Goal: Transaction & Acquisition: Subscribe to service/newsletter

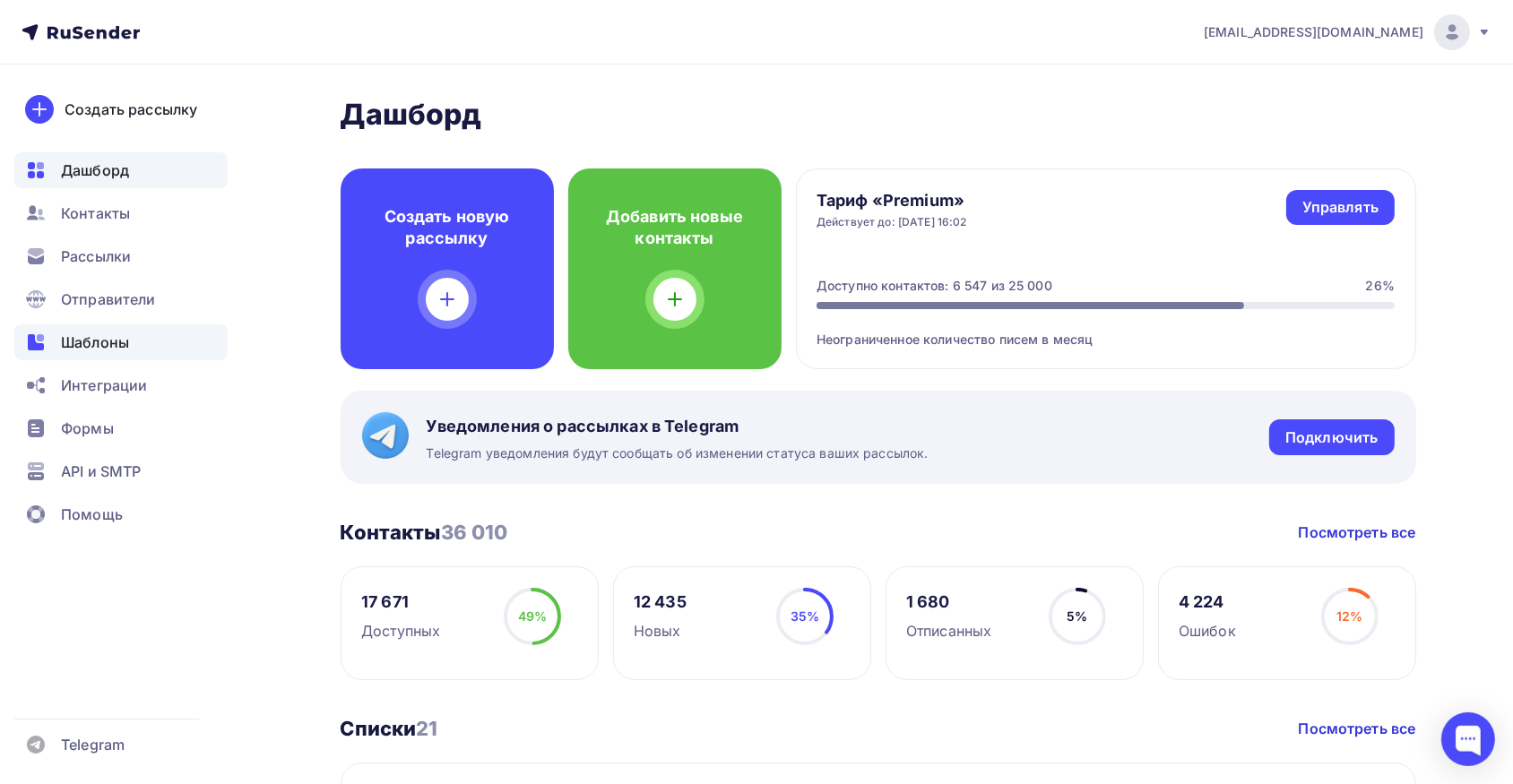
click at [82, 339] on span "Шаблоны" at bounding box center [95, 343] width 68 height 21
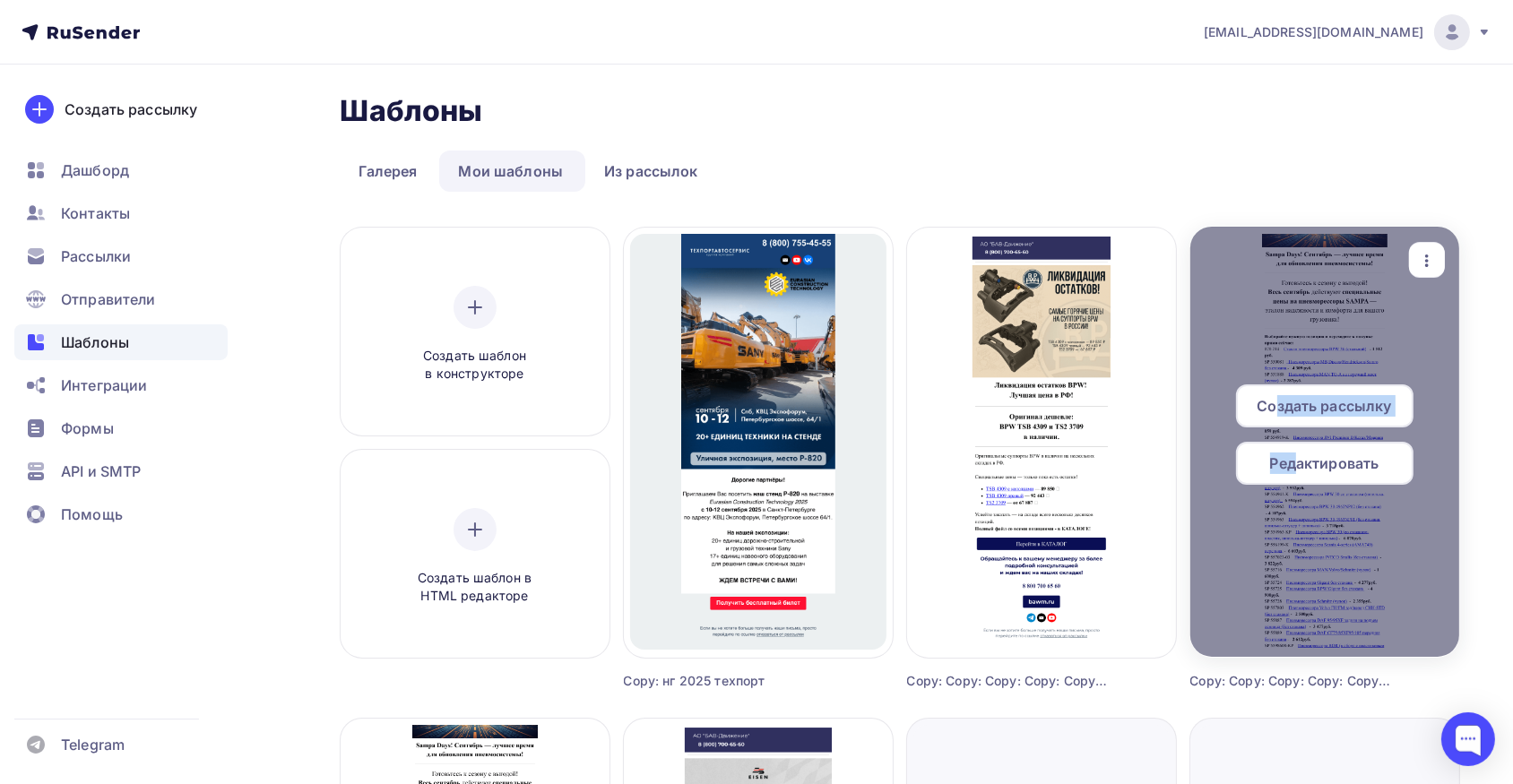
drag, startPoint x: 1279, startPoint y: 399, endPoint x: 1292, endPoint y: 460, distance: 62.4
click at [1292, 460] on div "Создать рассылку Редактировать" at bounding box center [1324, 441] width 269 height 114
drag, startPoint x: 1292, startPoint y: 460, endPoint x: 1414, endPoint y: 259, distance: 235.1
click at [1414, 259] on div "button" at bounding box center [1427, 261] width 36 height 35
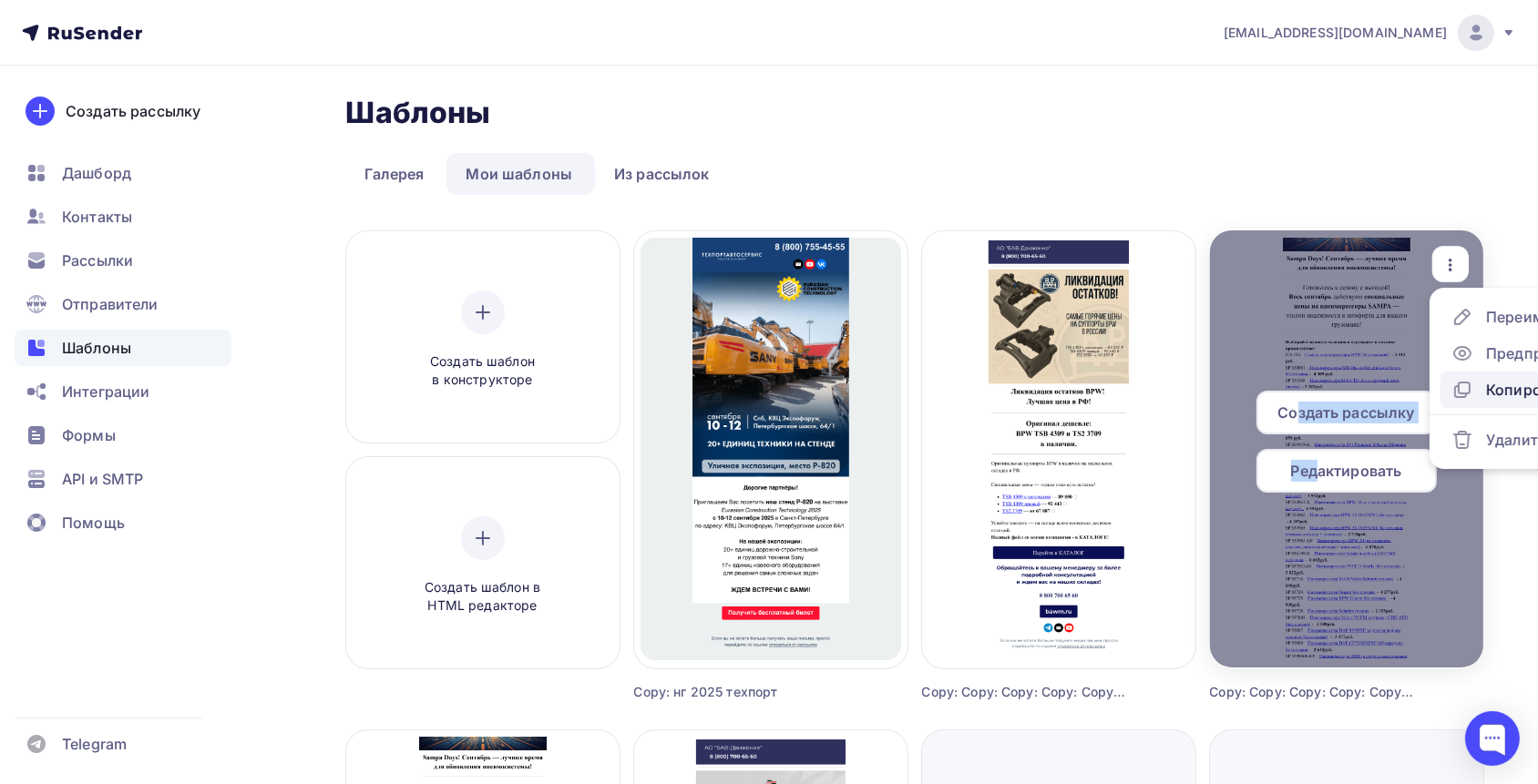
click at [1492, 383] on div "Копировать" at bounding box center [1530, 390] width 87 height 22
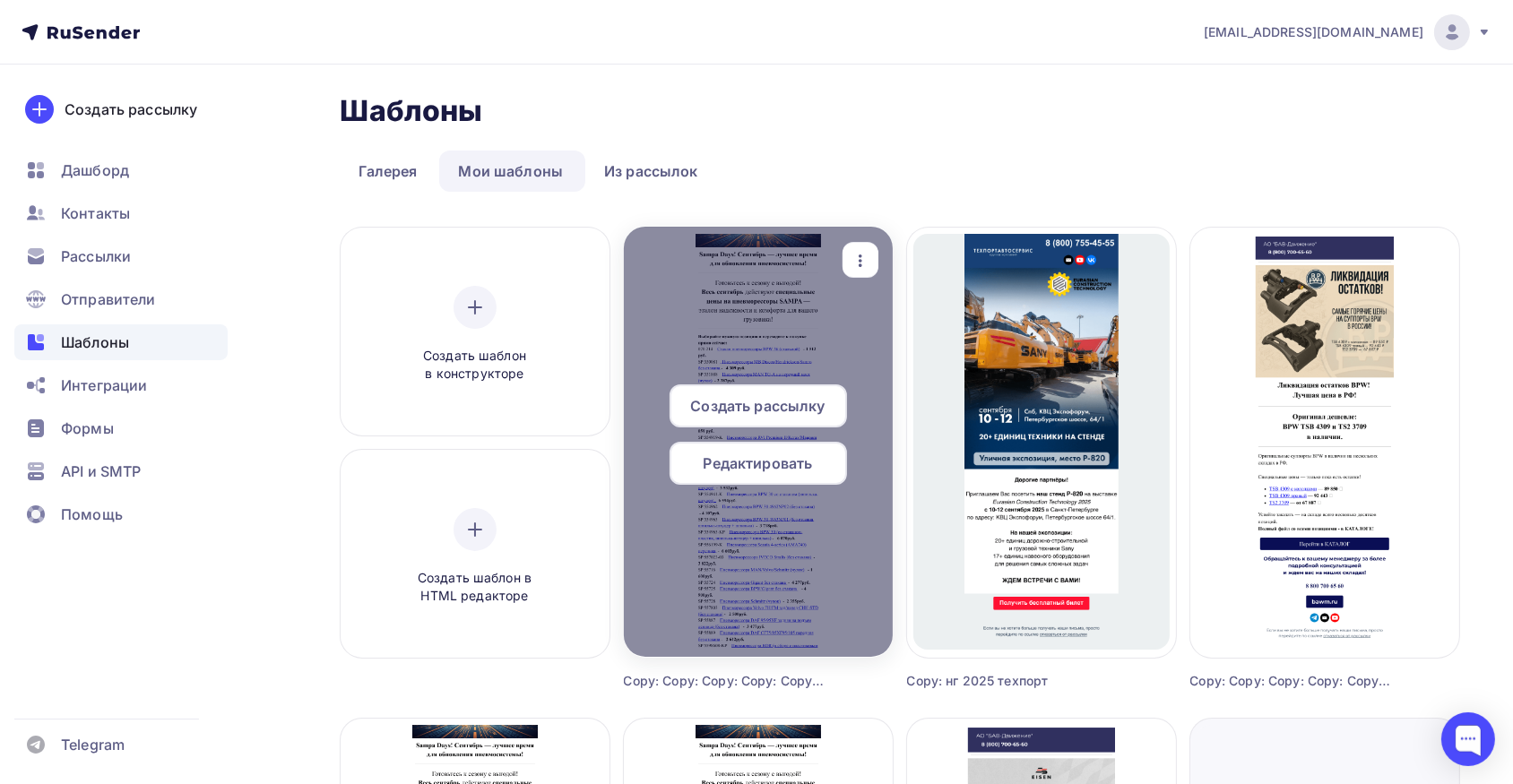
click at [789, 451] on div "Редактировать" at bounding box center [759, 463] width 178 height 43
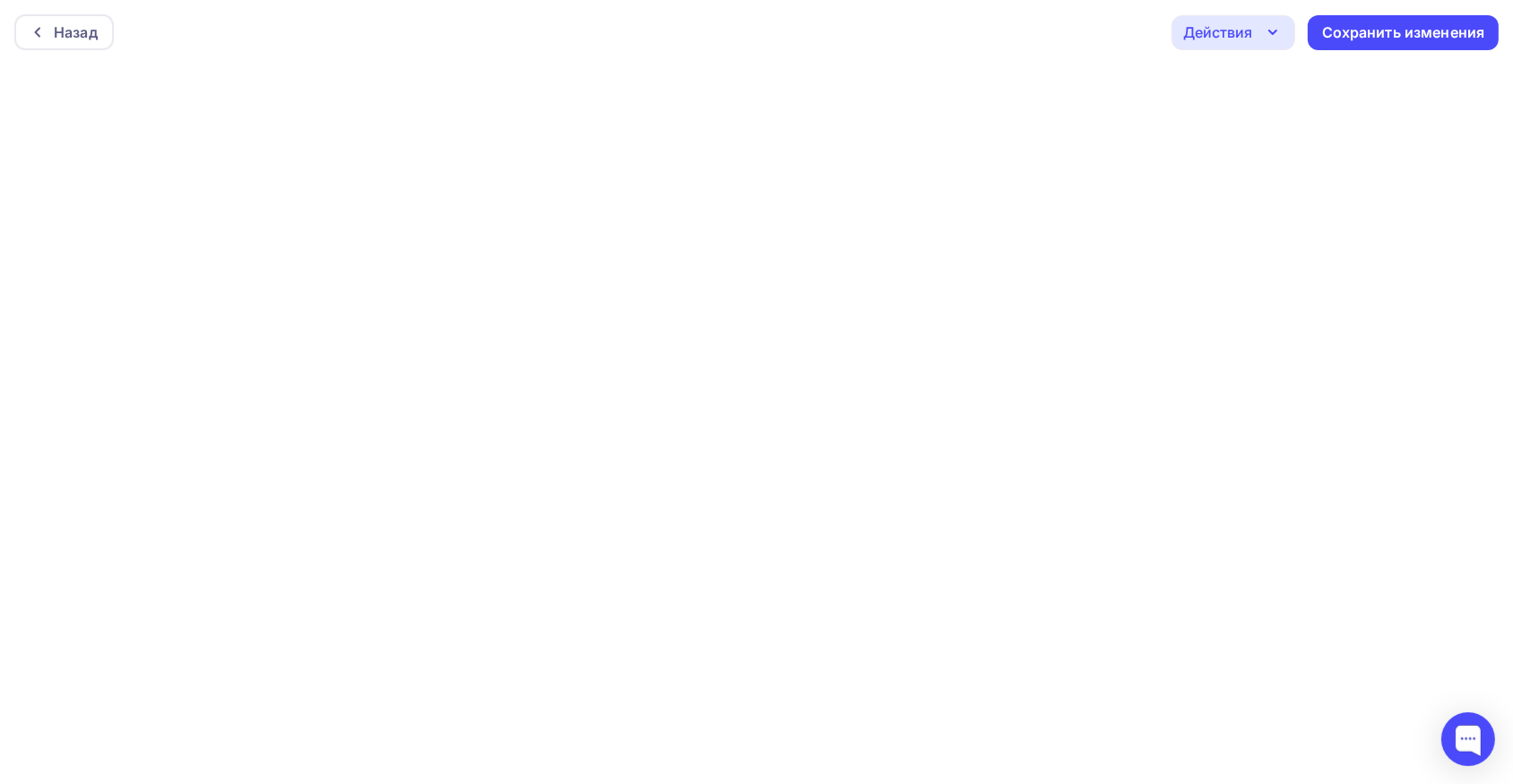
scroll to position [5, 0]
click at [1240, 18] on div "Действия" at bounding box center [1217, 27] width 69 height 21
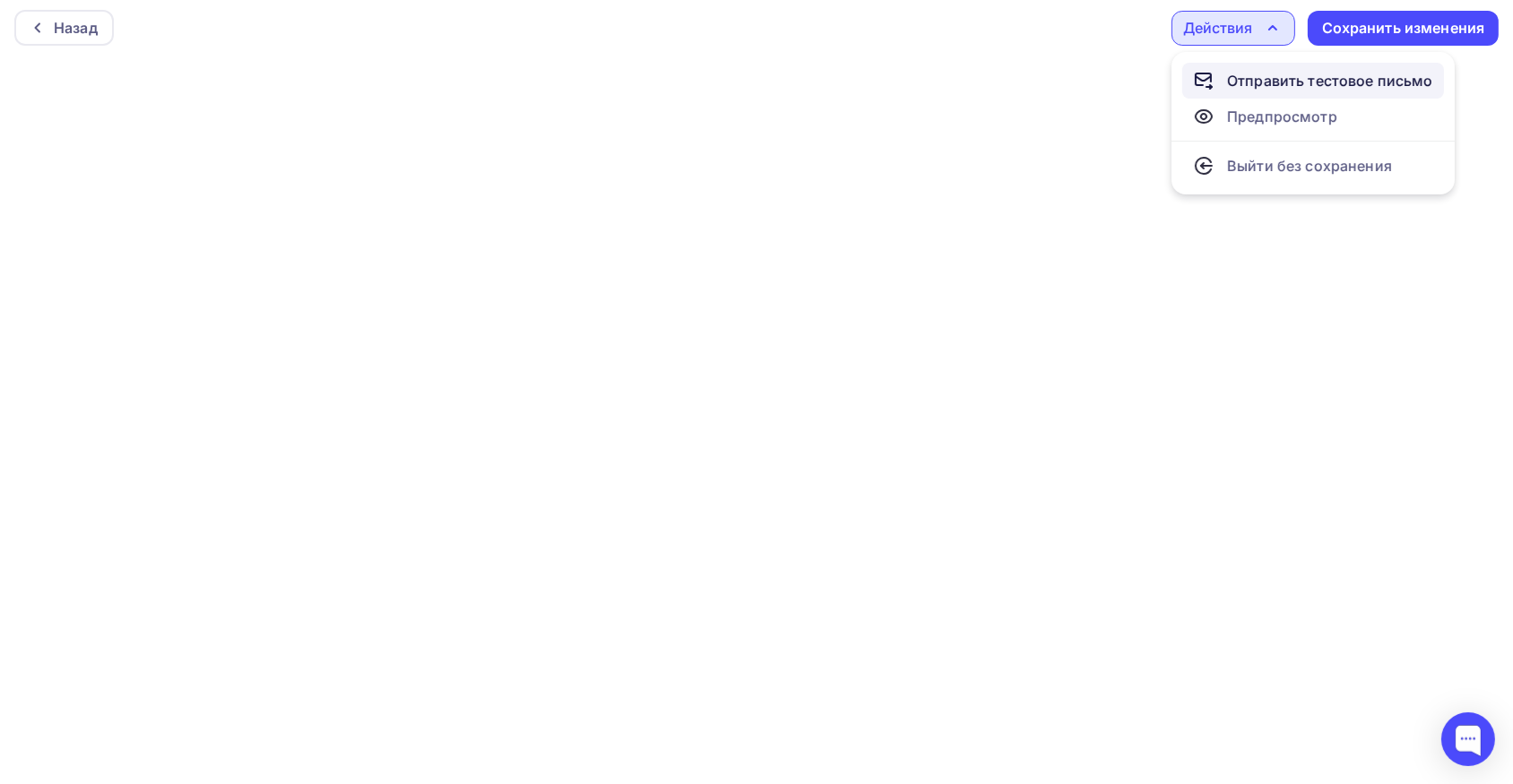
click at [1237, 73] on div "Отправить тестовое письмо" at bounding box center [1329, 81] width 206 height 21
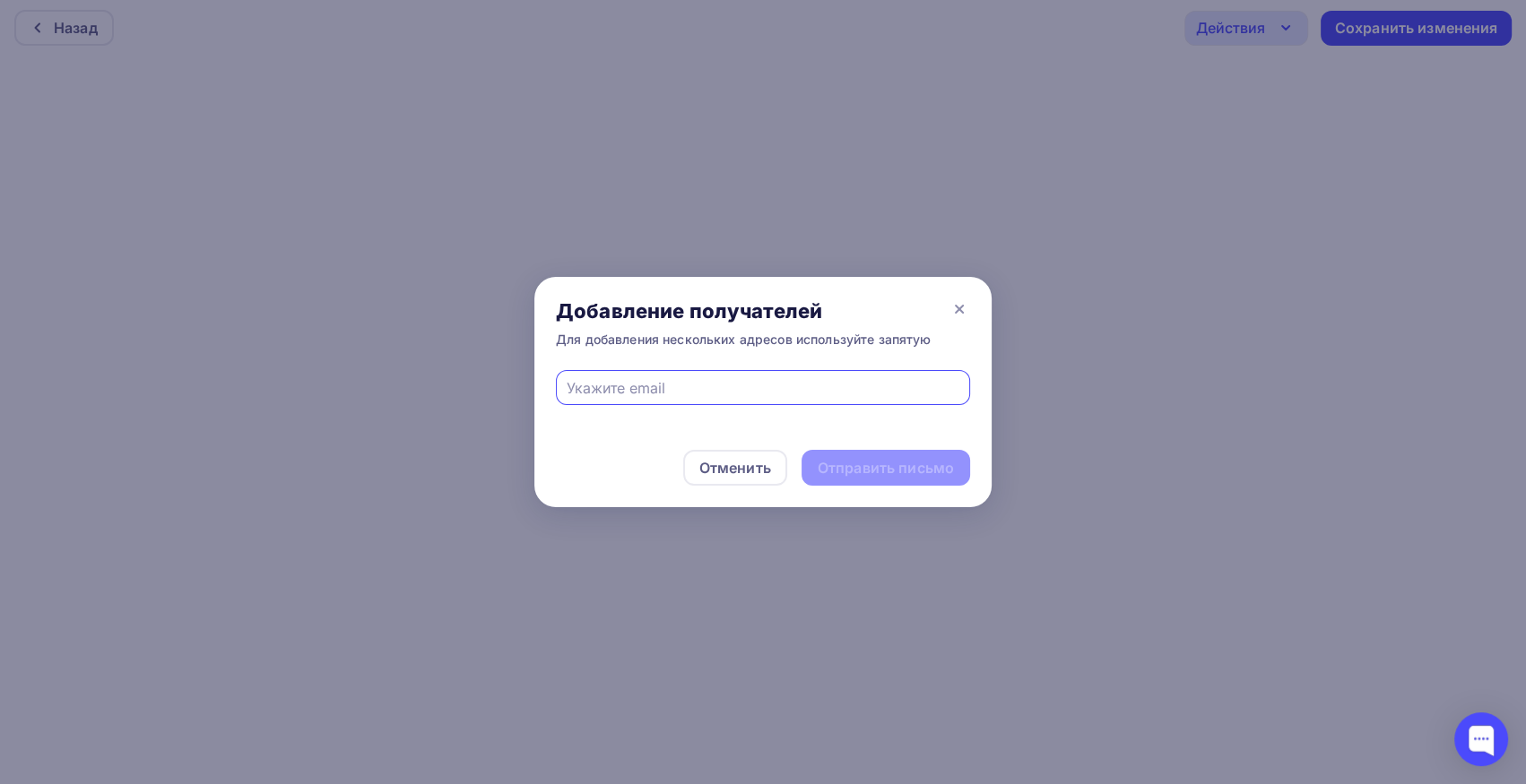
click at [694, 405] on div at bounding box center [763, 399] width 457 height 59
click at [692, 386] on input "text" at bounding box center [763, 388] width 394 height 21
type input "[EMAIL_ADDRESS][DOMAIN_NAME]"
click at [886, 477] on div "Отправить письмо" at bounding box center [885, 468] width 169 height 36
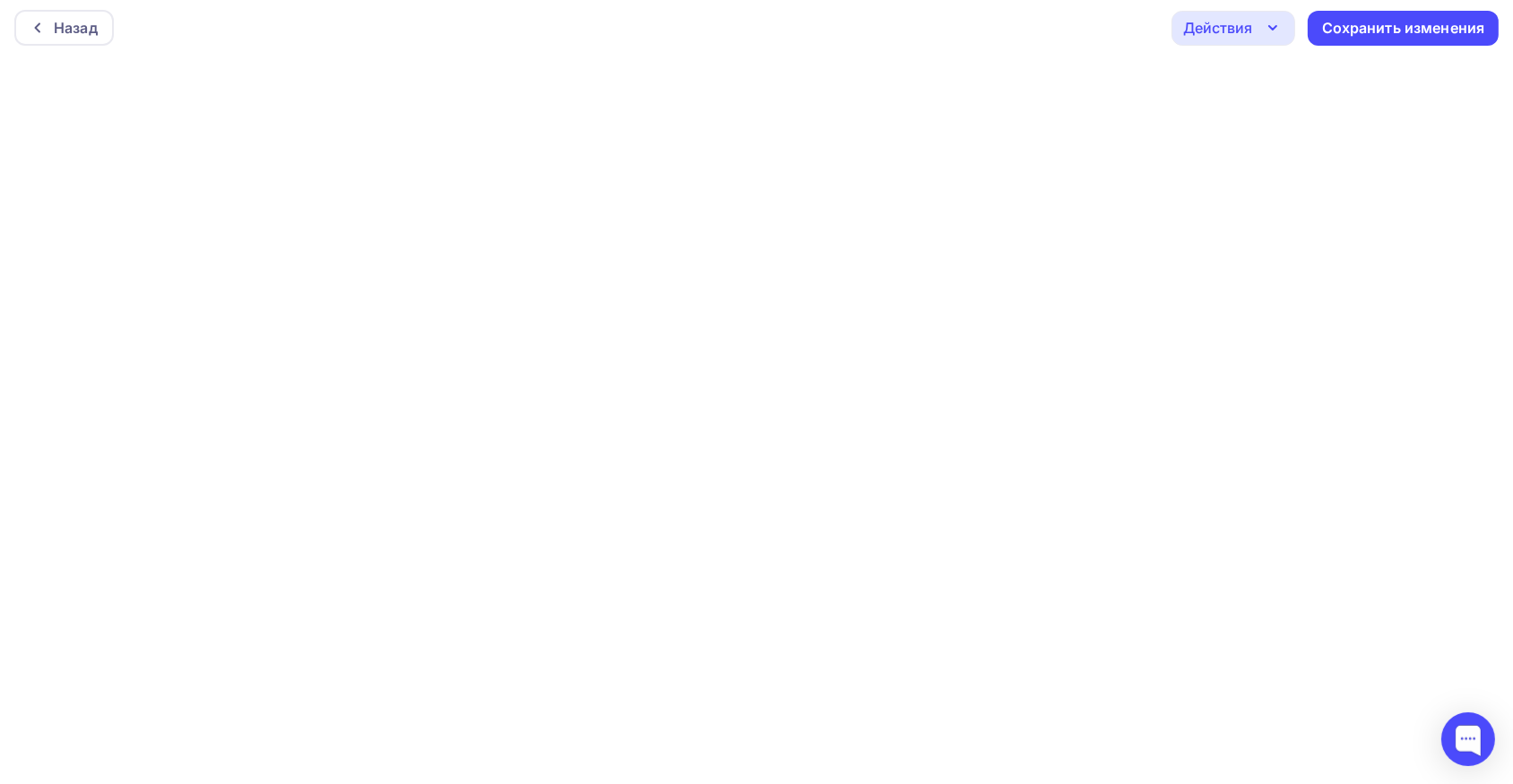
click at [1193, 26] on div "Действия" at bounding box center [1217, 27] width 69 height 21
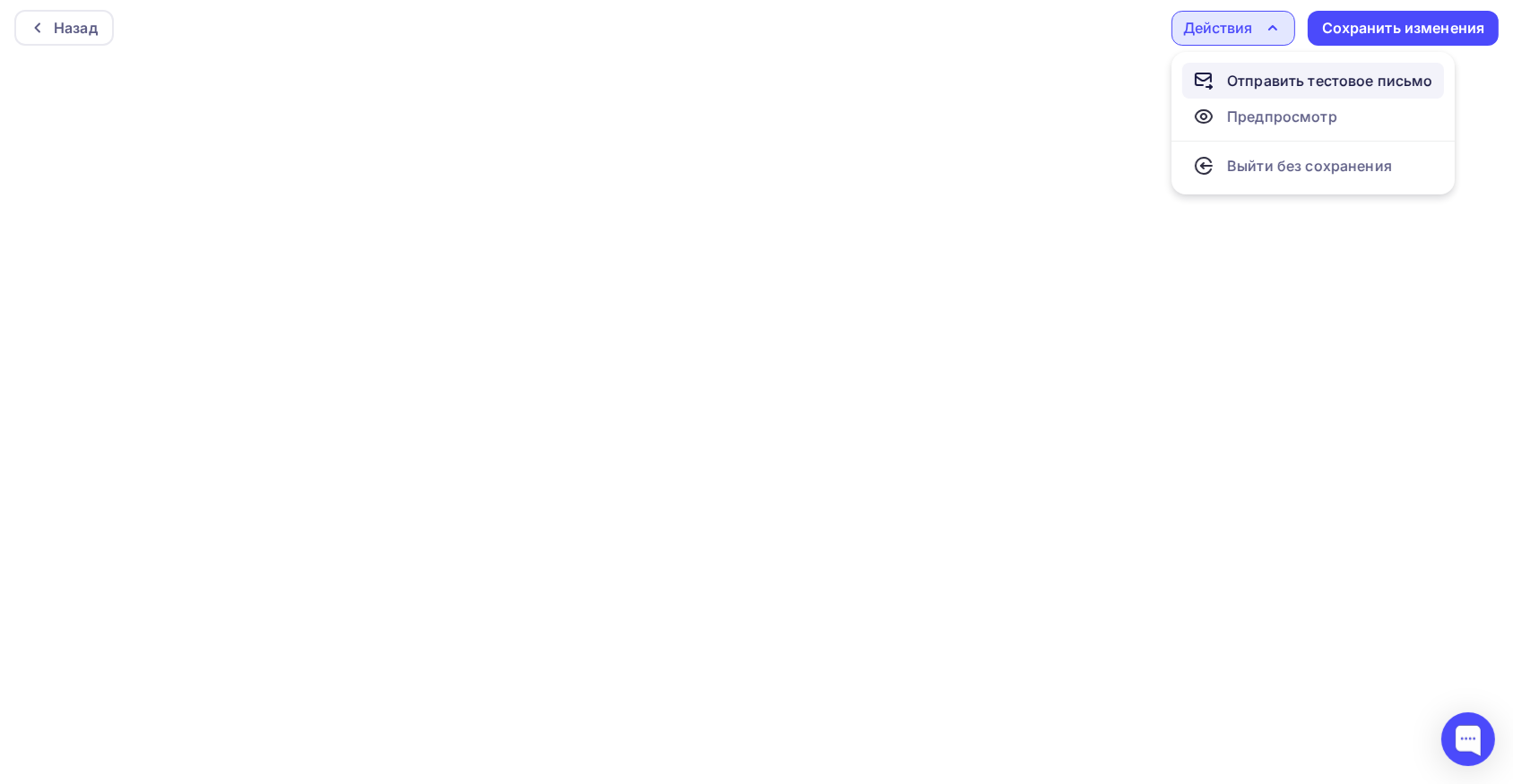
click at [1242, 78] on div "Отправить тестовое письмо" at bounding box center [1329, 81] width 206 height 21
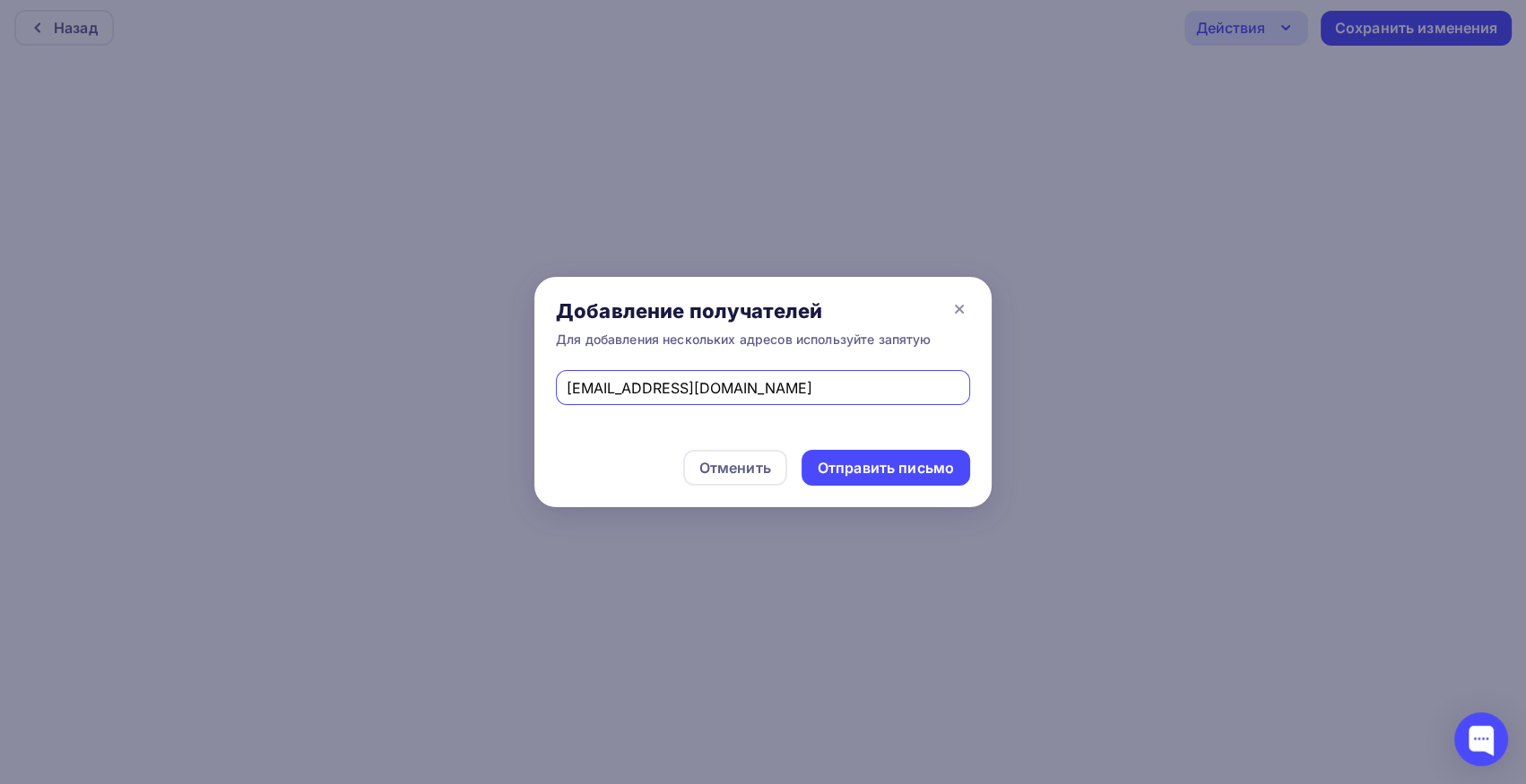
drag, startPoint x: 757, startPoint y: 387, endPoint x: 474, endPoint y: 376, distance: 283.2
click at [474, 376] on div "Добавление получателей Для добавления нескольких адресов используйте запятую [E…" at bounding box center [763, 392] width 1526 height 784
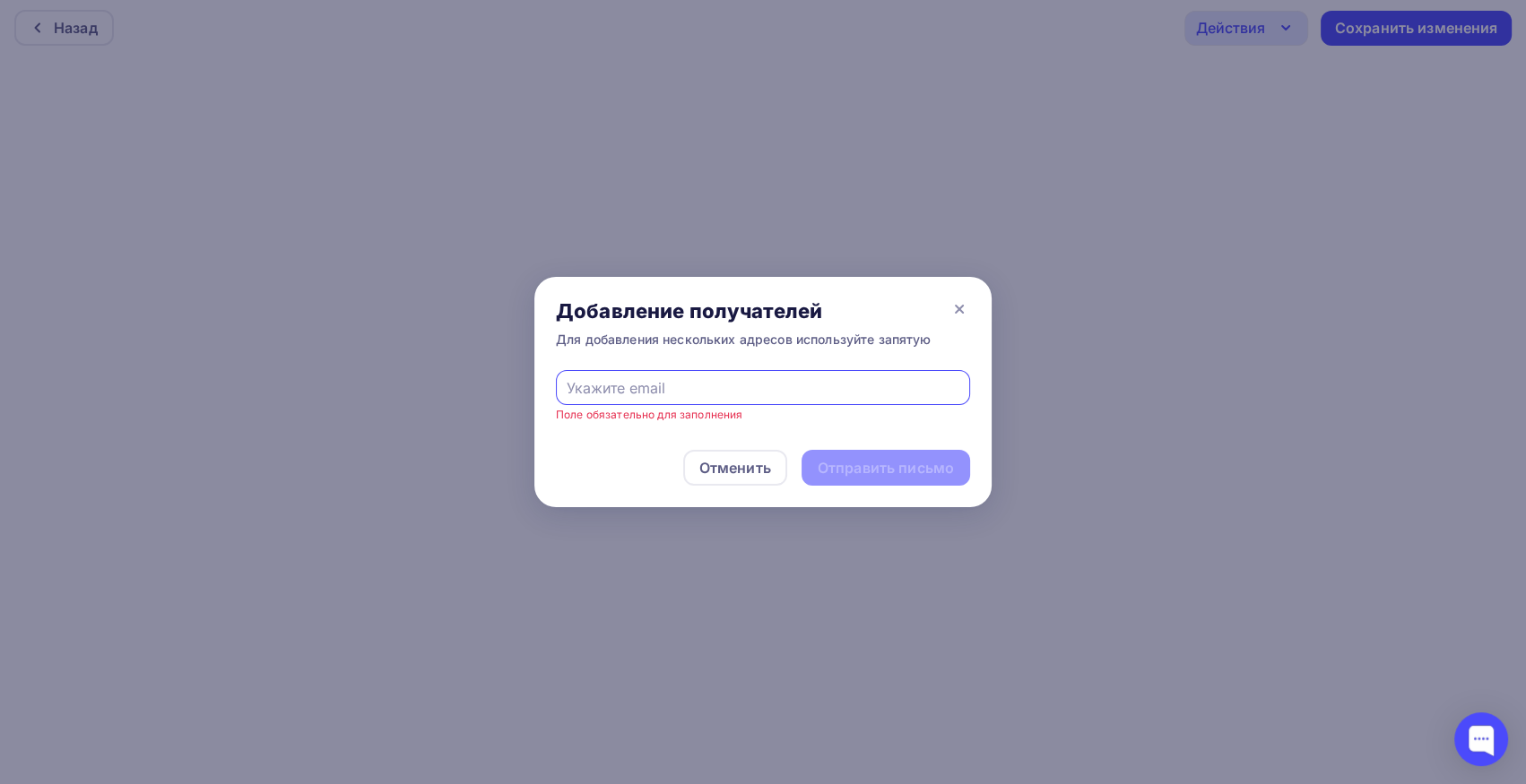
click at [655, 384] on input "text" at bounding box center [763, 388] width 394 height 21
type input "в"
type input "[EMAIL_ADDRESS][DOMAIN_NAME]"
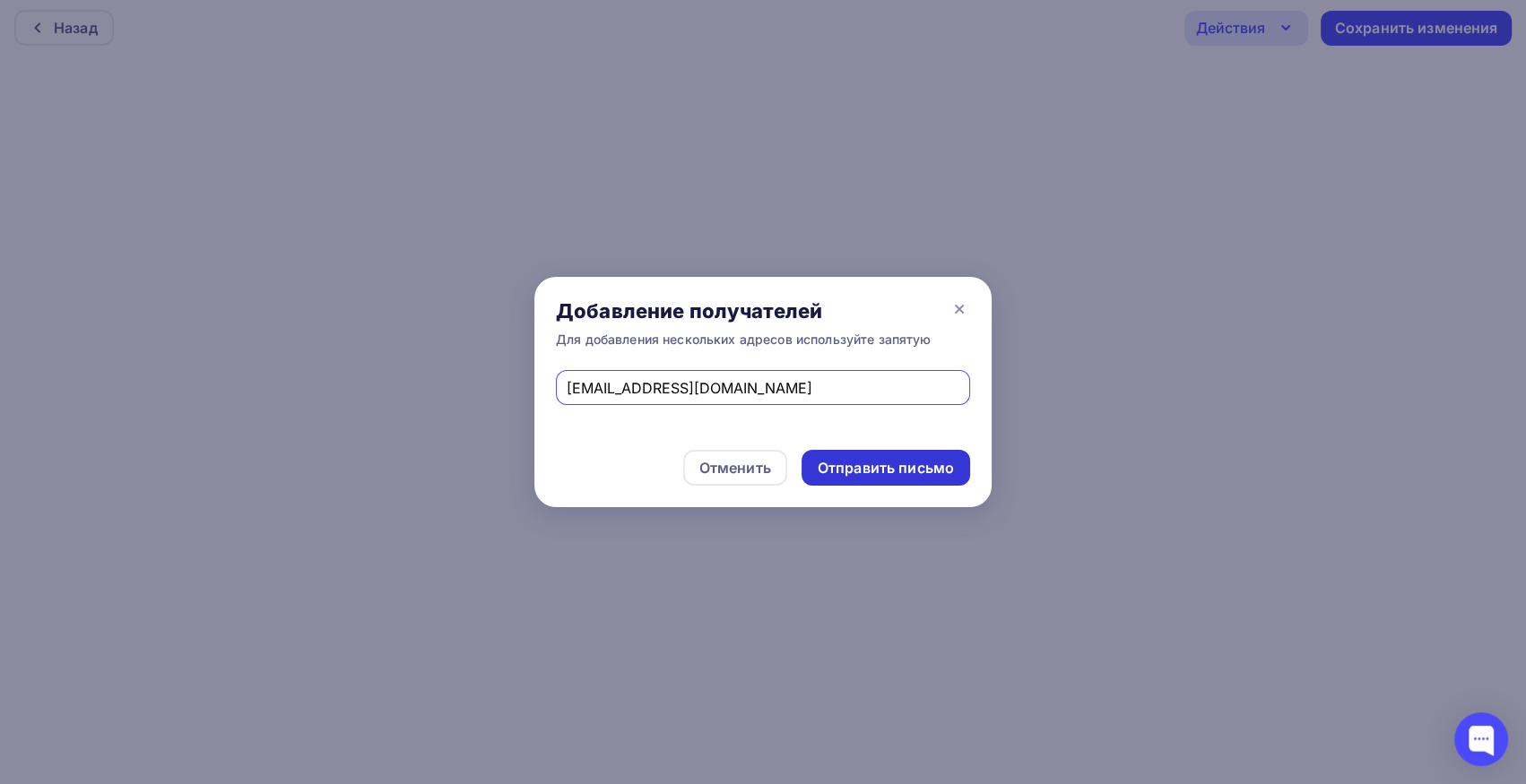
click at [953, 475] on div "Отправить письмо" at bounding box center [885, 468] width 136 height 21
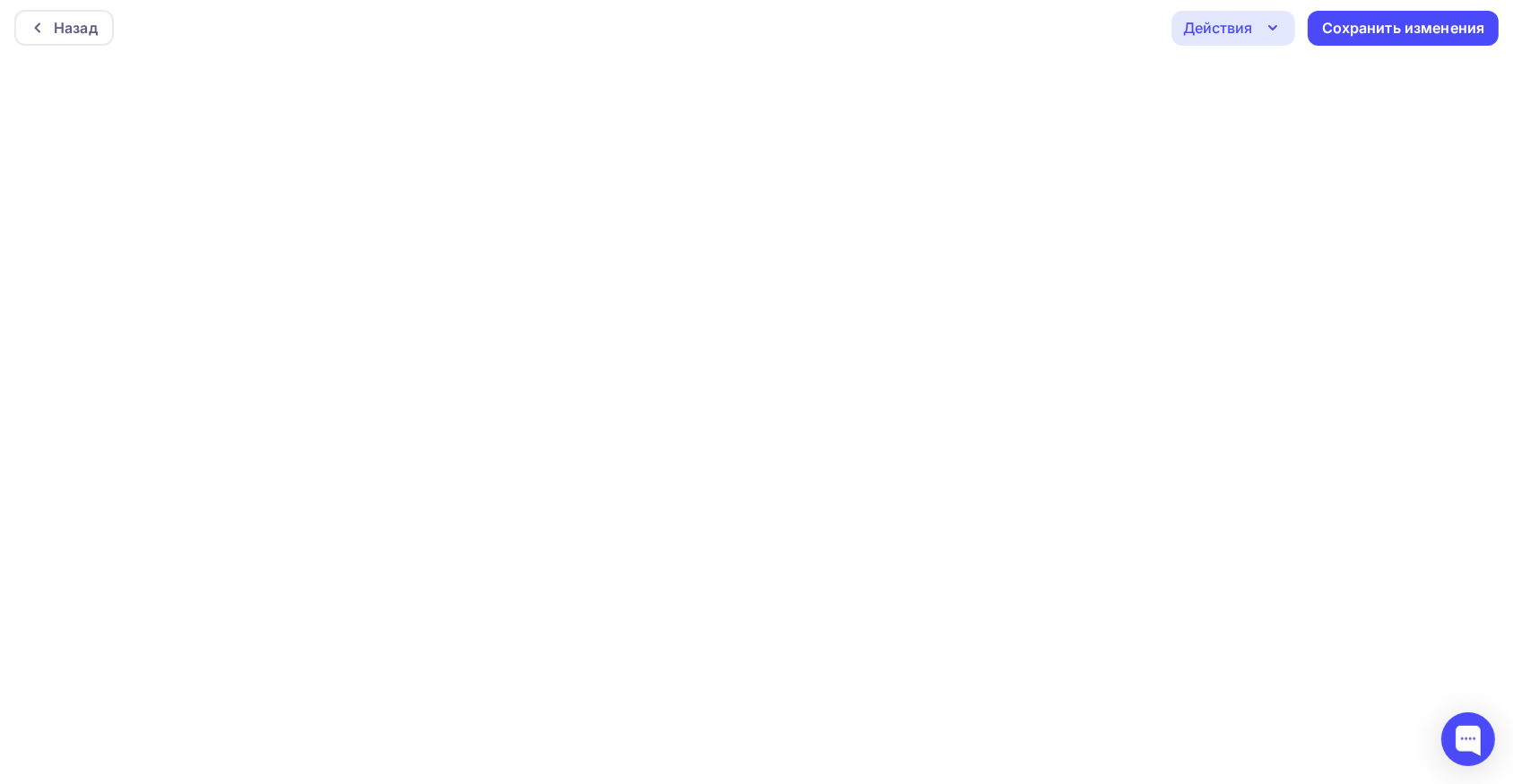
click at [1233, 26] on div "Действия" at bounding box center [1217, 27] width 69 height 21
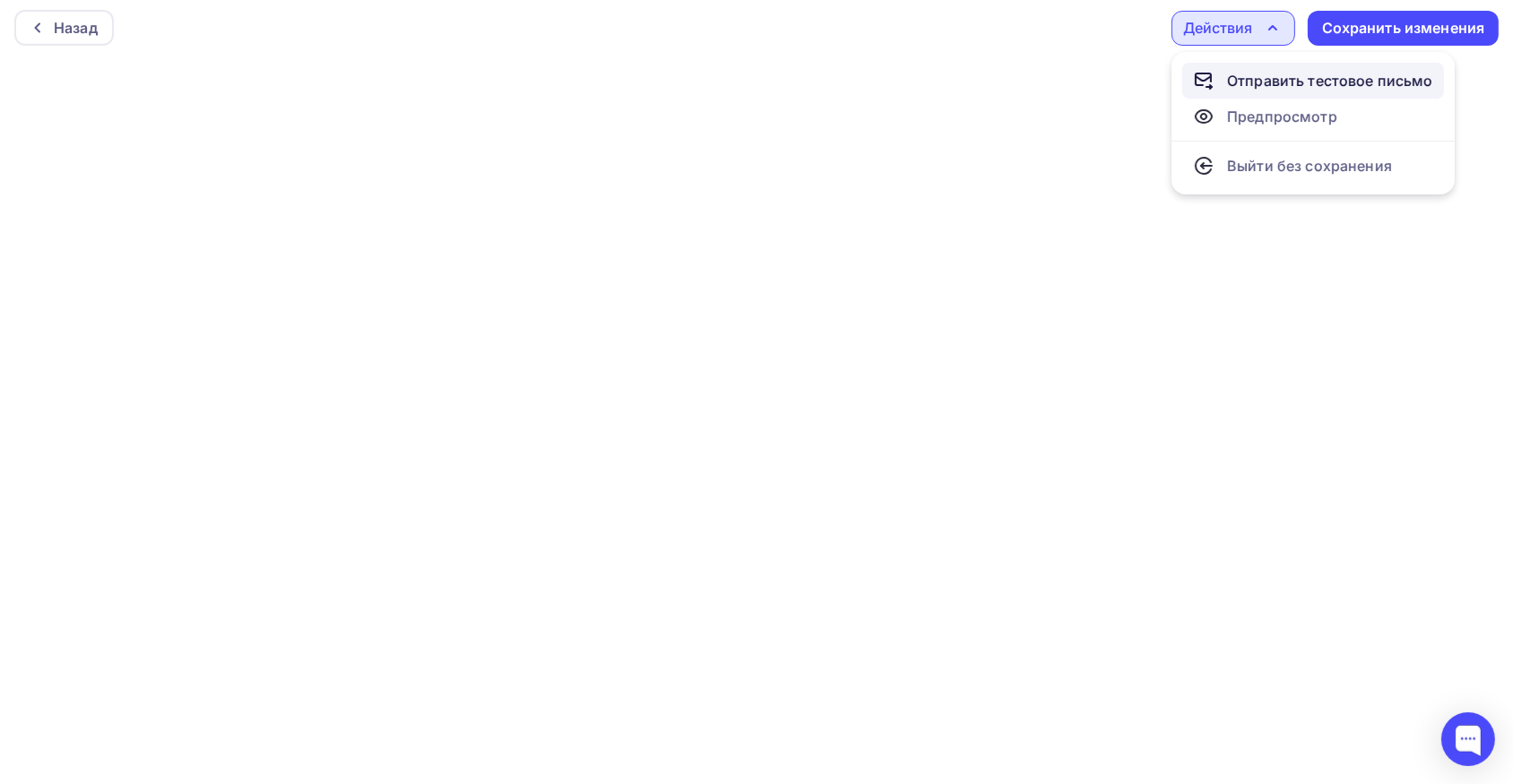
click at [1303, 76] on div "Отправить тестовое письмо" at bounding box center [1329, 81] width 206 height 21
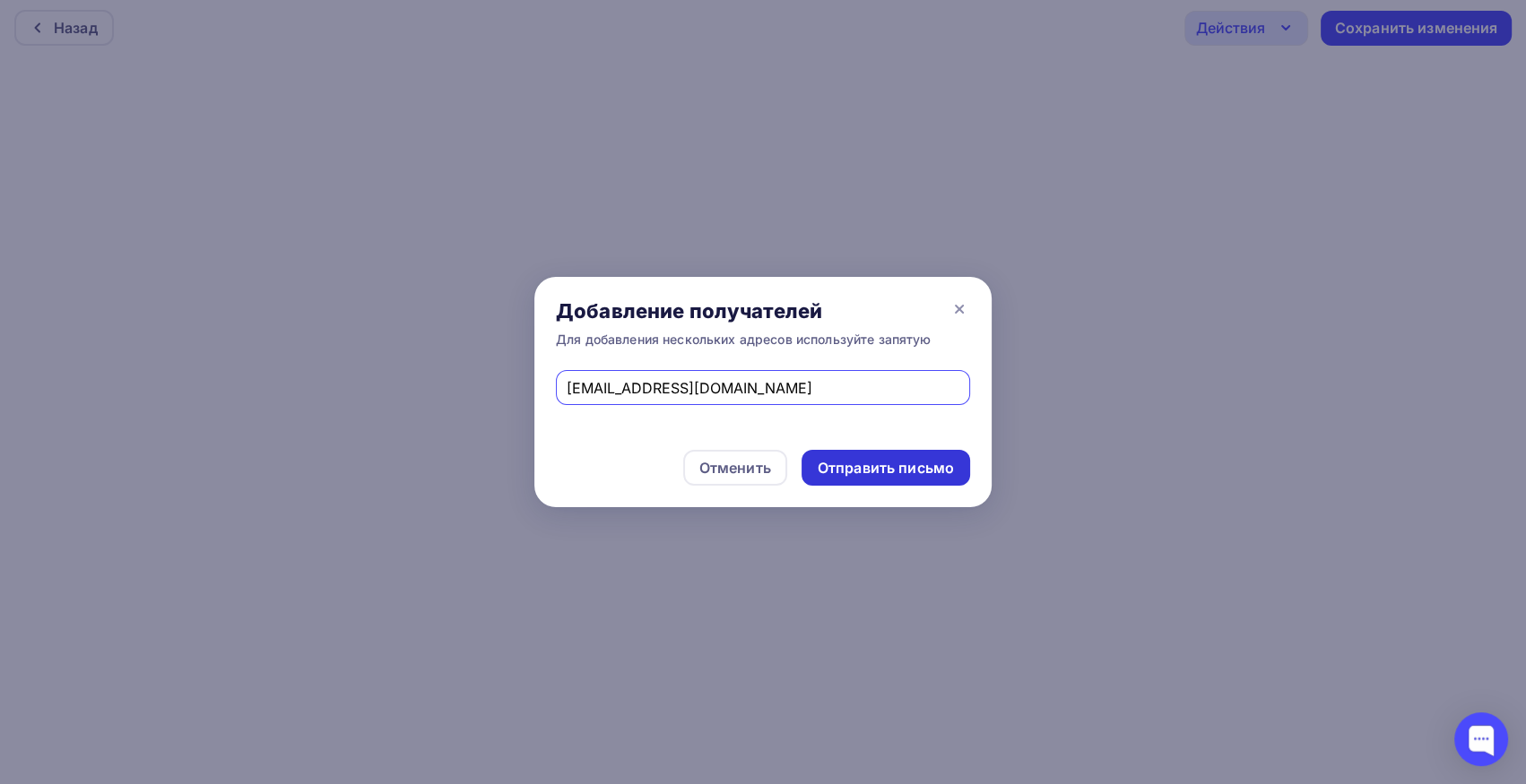
click at [867, 472] on div "Отправить письмо" at bounding box center [885, 468] width 136 height 21
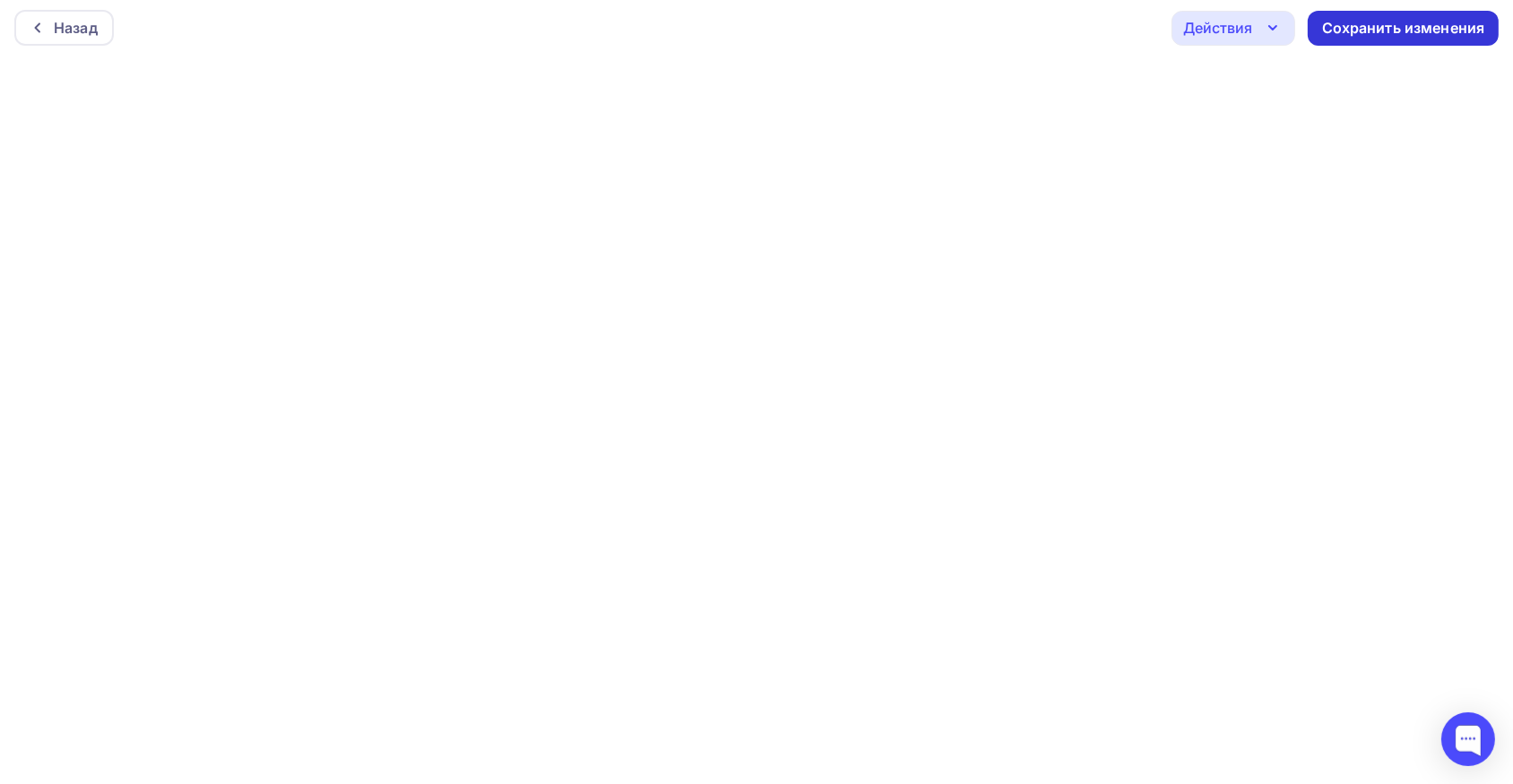
click at [1347, 21] on div "Сохранить изменения" at bounding box center [1404, 27] width 163 height 21
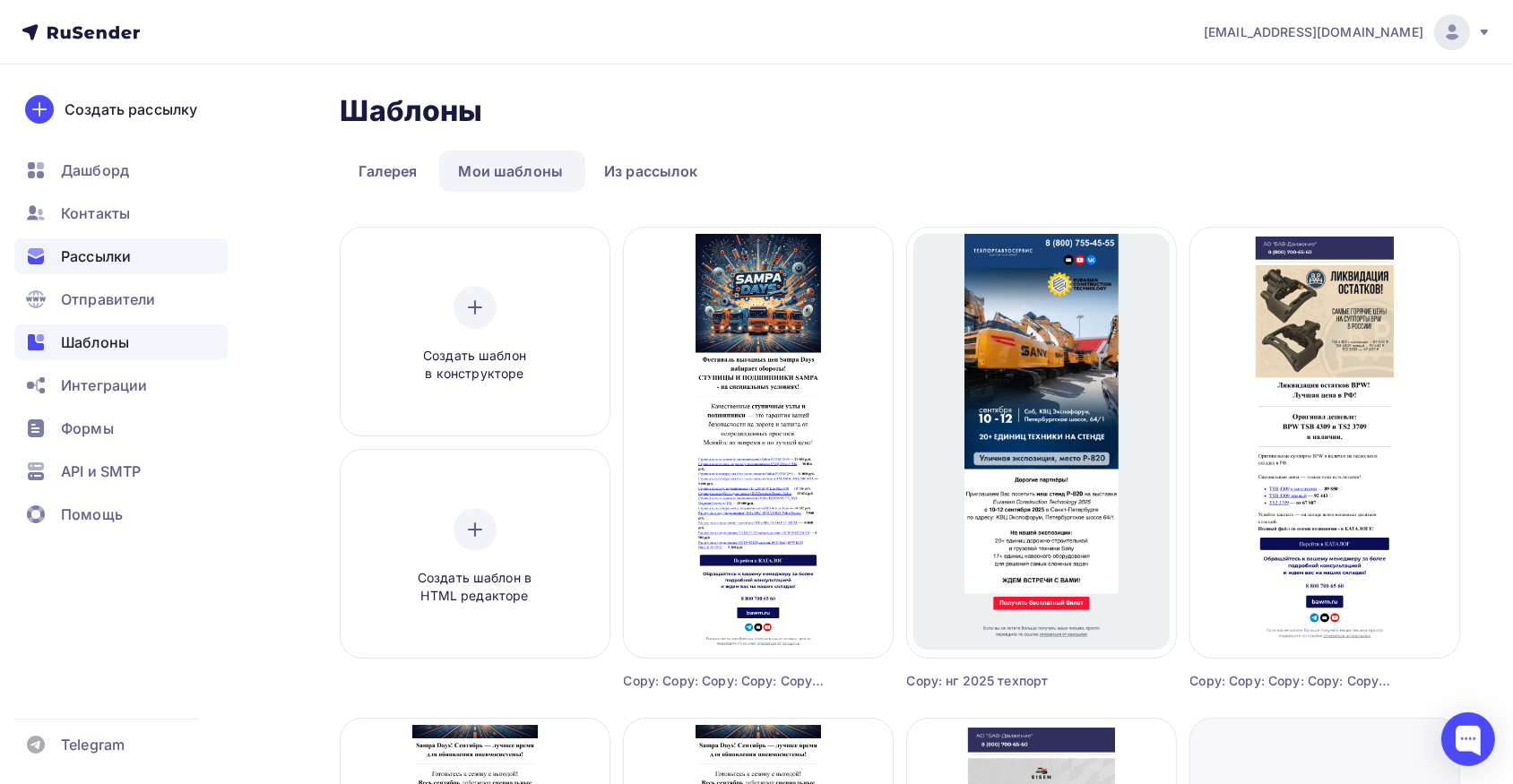
click at [87, 251] on span "Рассылки" at bounding box center [96, 256] width 70 height 21
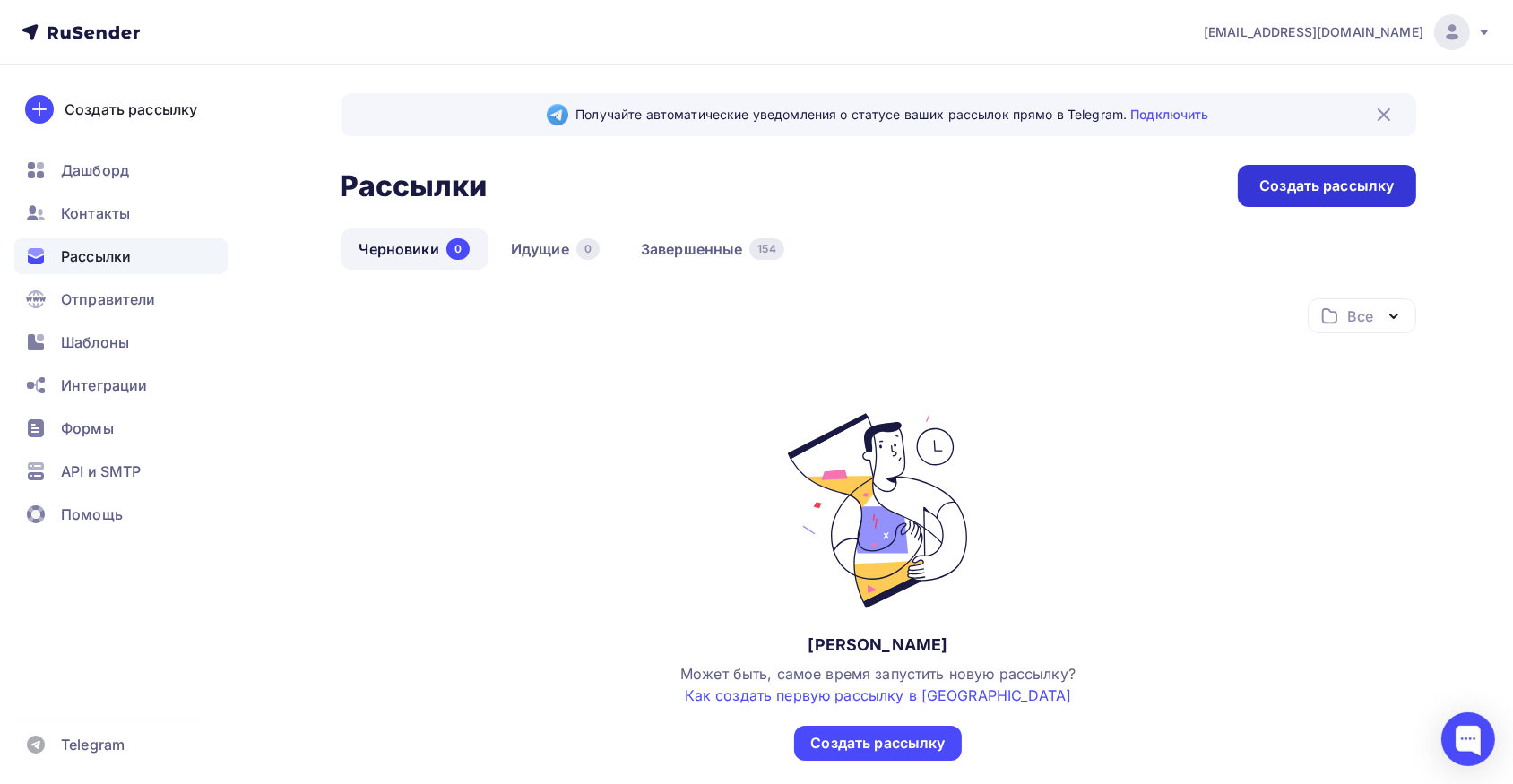
click at [1371, 186] on div "Создать рассылку" at bounding box center [1326, 186] width 135 height 21
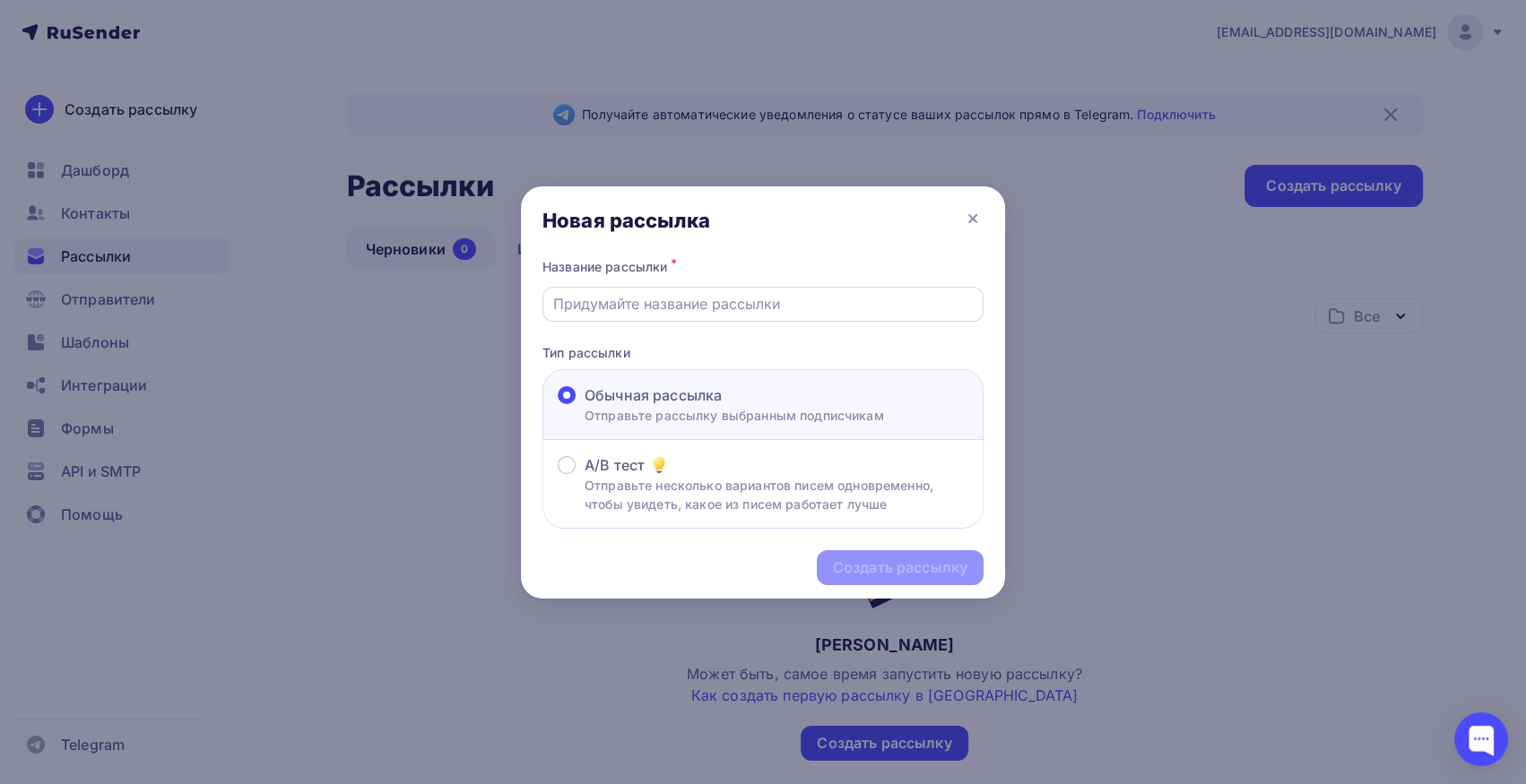
click at [815, 291] on div at bounding box center [763, 305] width 442 height 35
click at [787, 305] on input "text" at bounding box center [763, 304] width 420 height 21
drag, startPoint x: 735, startPoint y: 303, endPoint x: 600, endPoint y: 308, distance: 135.1
click at [612, 305] on input "sampa - пневморессоры" at bounding box center [763, 304] width 420 height 21
drag, startPoint x: 768, startPoint y: 302, endPoint x: 615, endPoint y: 303, distance: 153.0
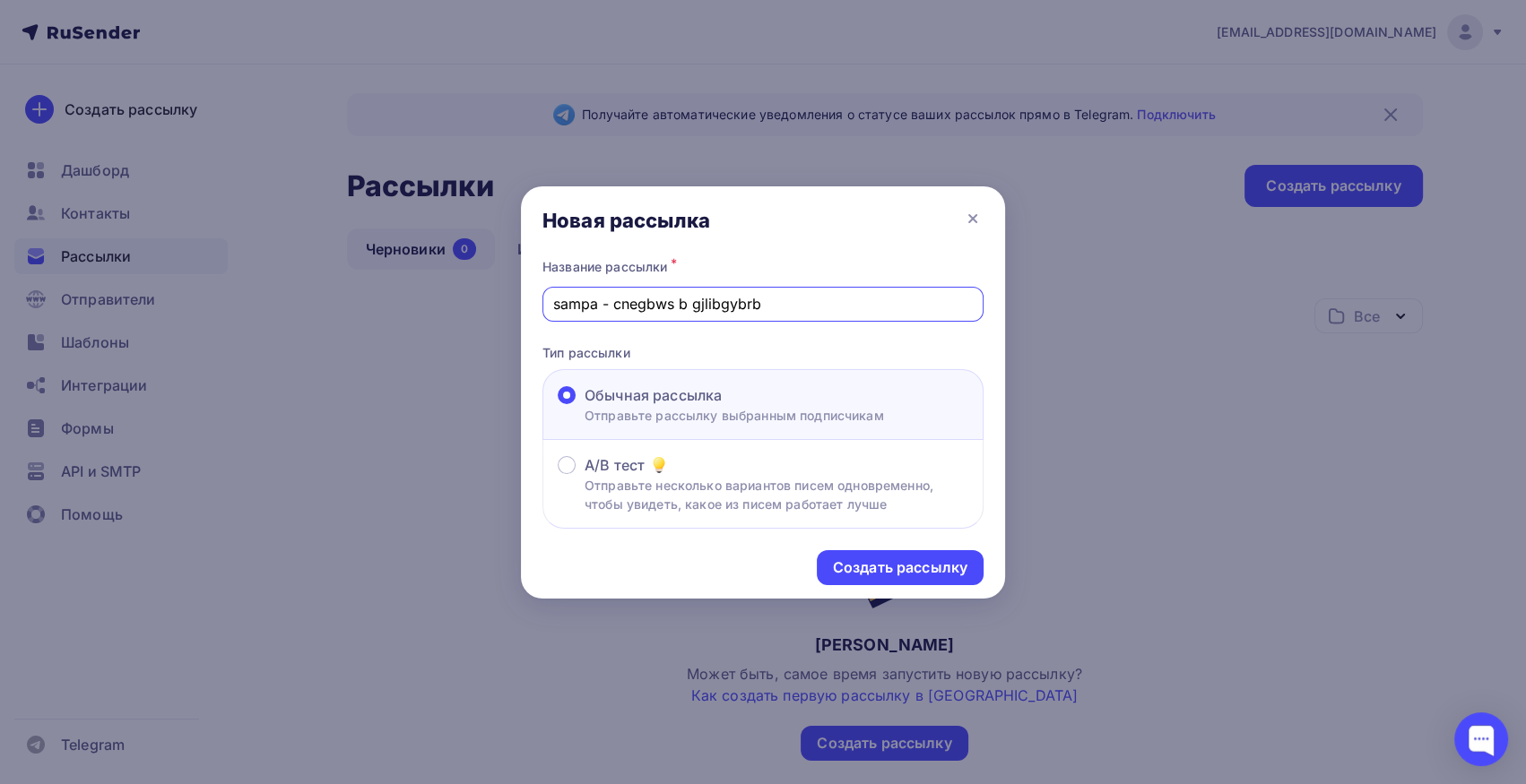
click at [615, 303] on input "sampa - cnegbws b gjlibgybrb" at bounding box center [763, 304] width 420 height 21
type input "sampa - ступицы и подшипники"
click at [879, 564] on div "Создать рассылку" at bounding box center [901, 567] width 135 height 21
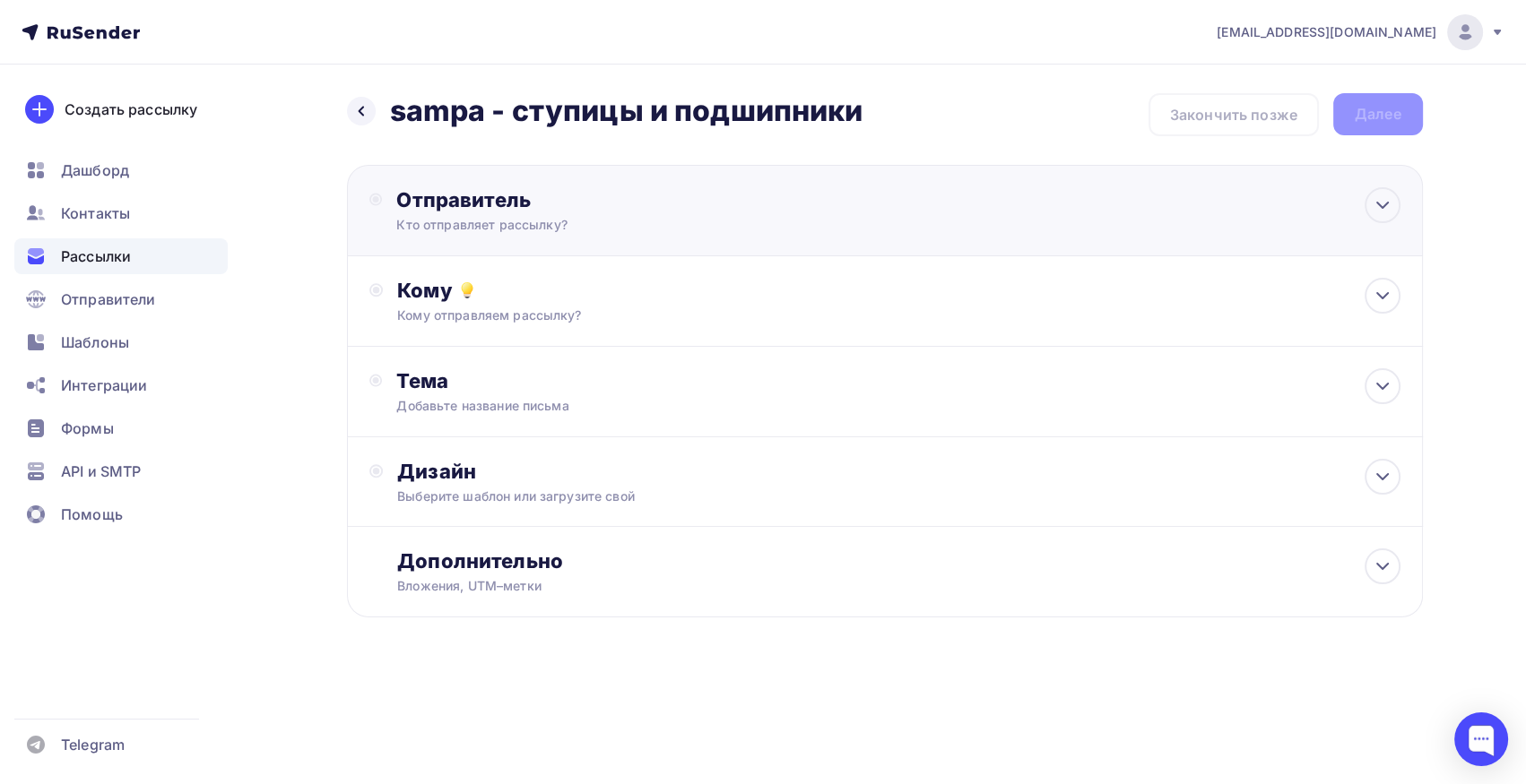
click at [502, 222] on div "Кто отправляет рассылку?" at bounding box center [572, 225] width 350 height 18
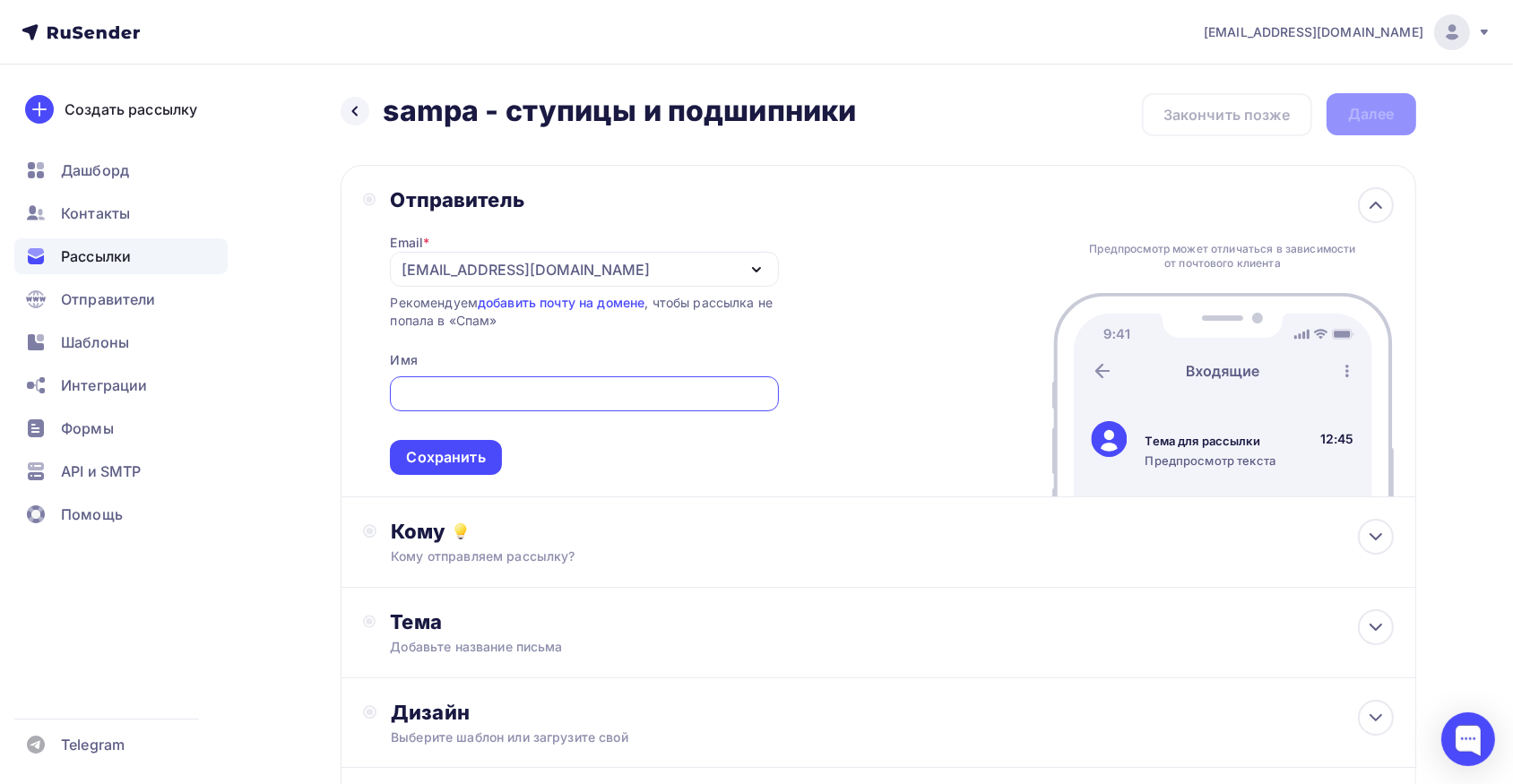
click at [480, 274] on div "[EMAIL_ADDRESS][DOMAIN_NAME]" at bounding box center [525, 269] width 248 height 21
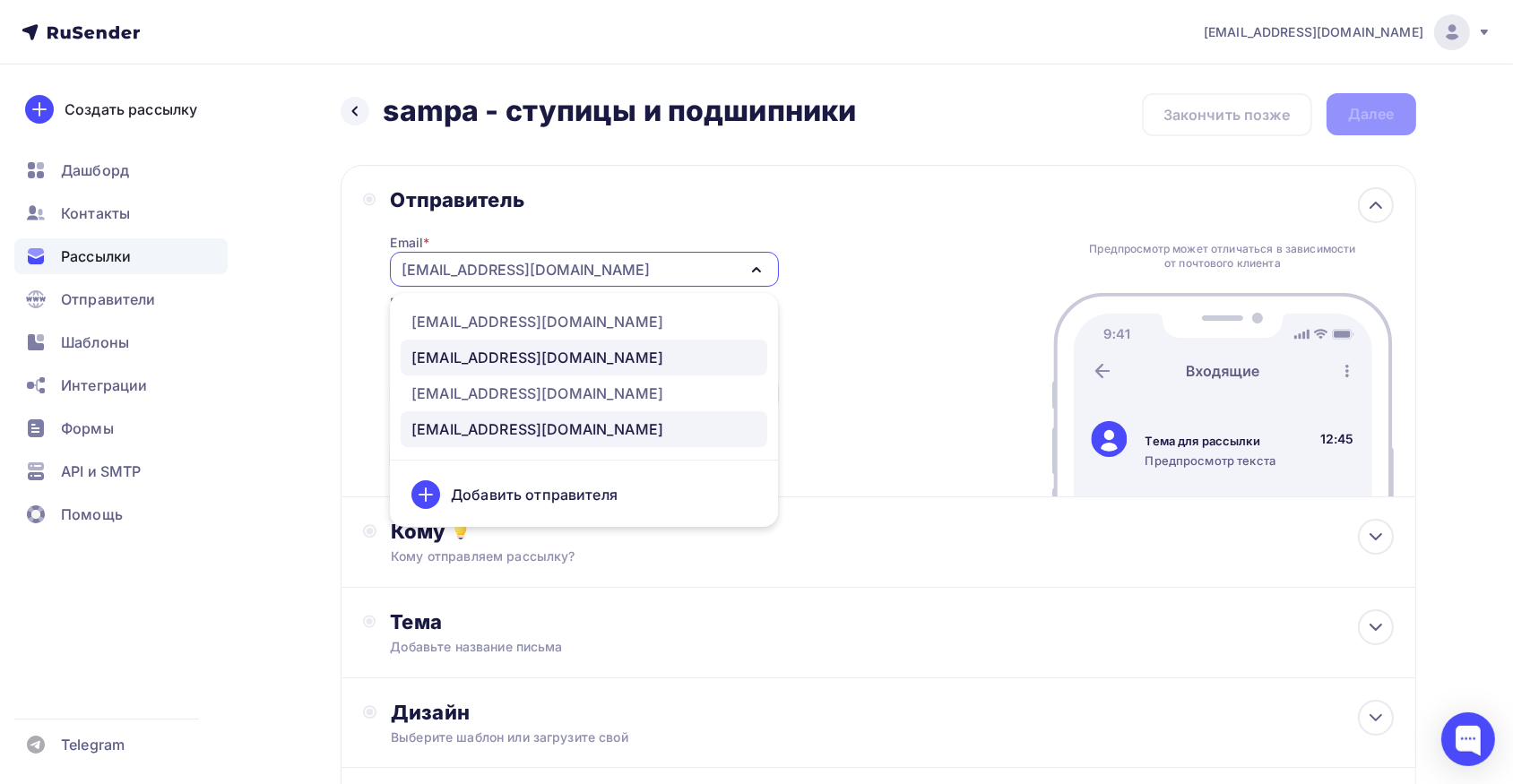
click at [475, 353] on div "[EMAIL_ADDRESS][DOMAIN_NAME]" at bounding box center [537, 357] width 252 height 21
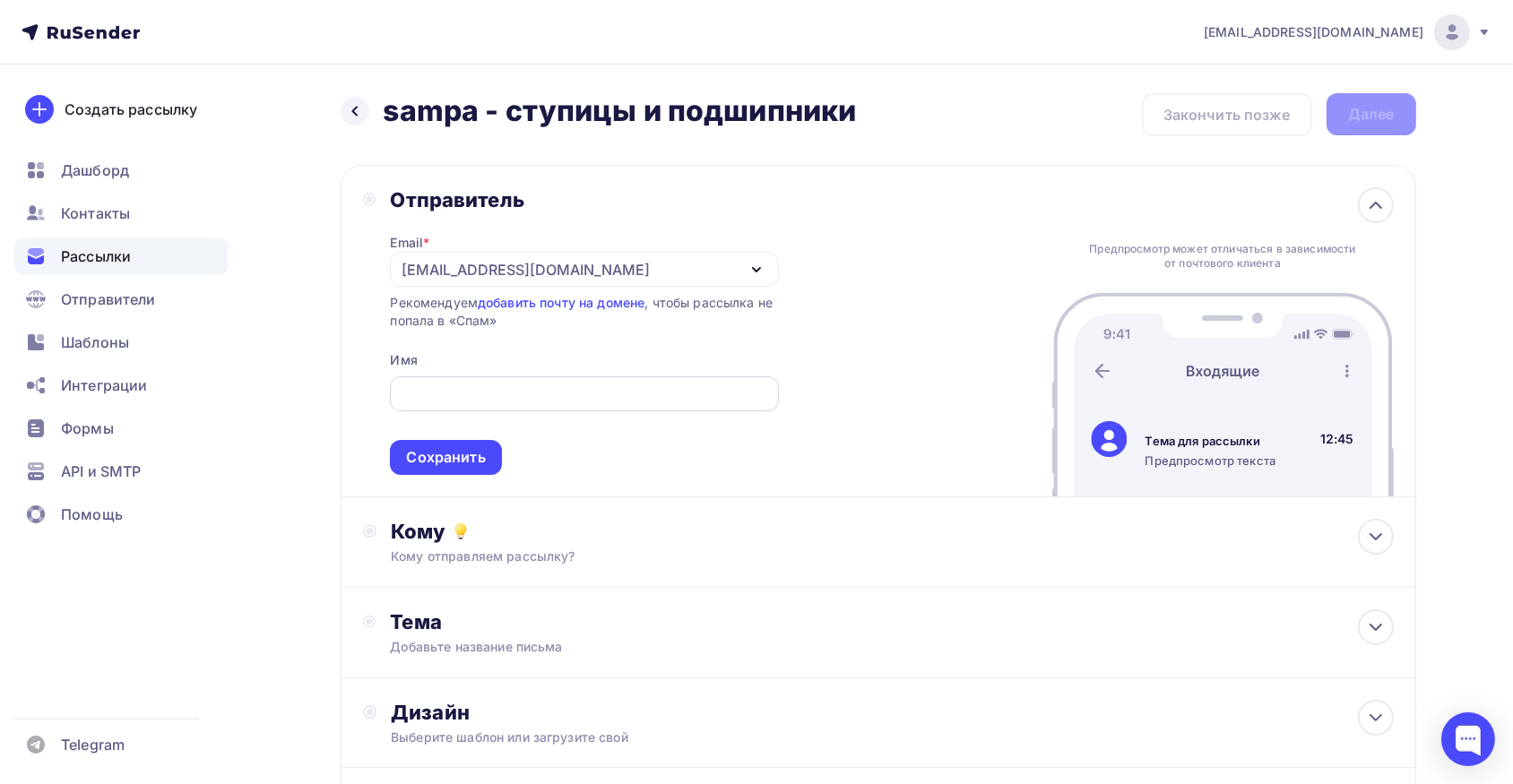
click at [475, 376] on div at bounding box center [583, 393] width 388 height 35
click at [468, 392] on input "text" at bounding box center [584, 394] width 367 height 21
type input "F"
type input "АО "БАВ-Движение""
click at [402, 457] on div "Сохранить" at bounding box center [445, 458] width 111 height 35
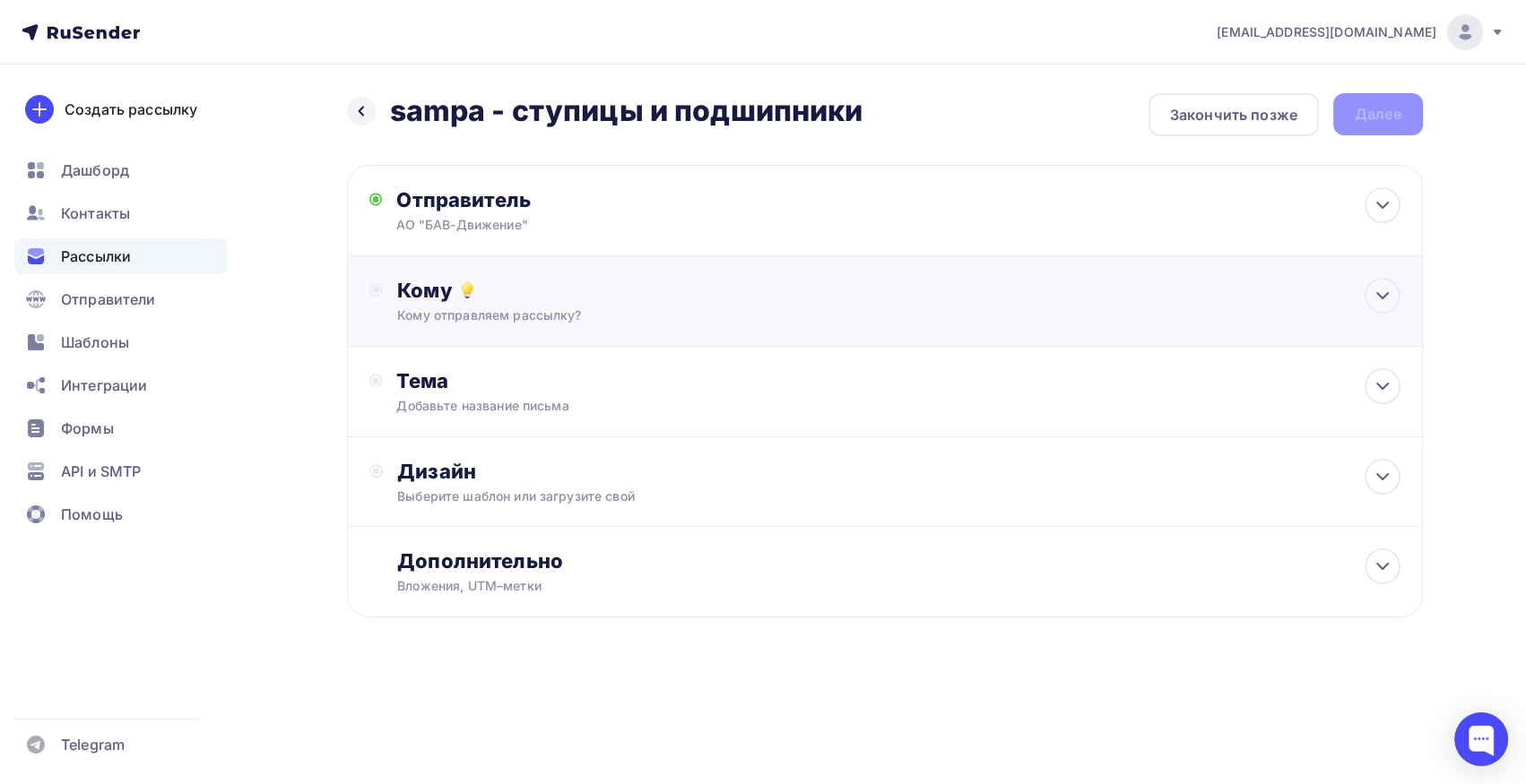
click at [511, 299] on div "Кому" at bounding box center [899, 290] width 1002 height 25
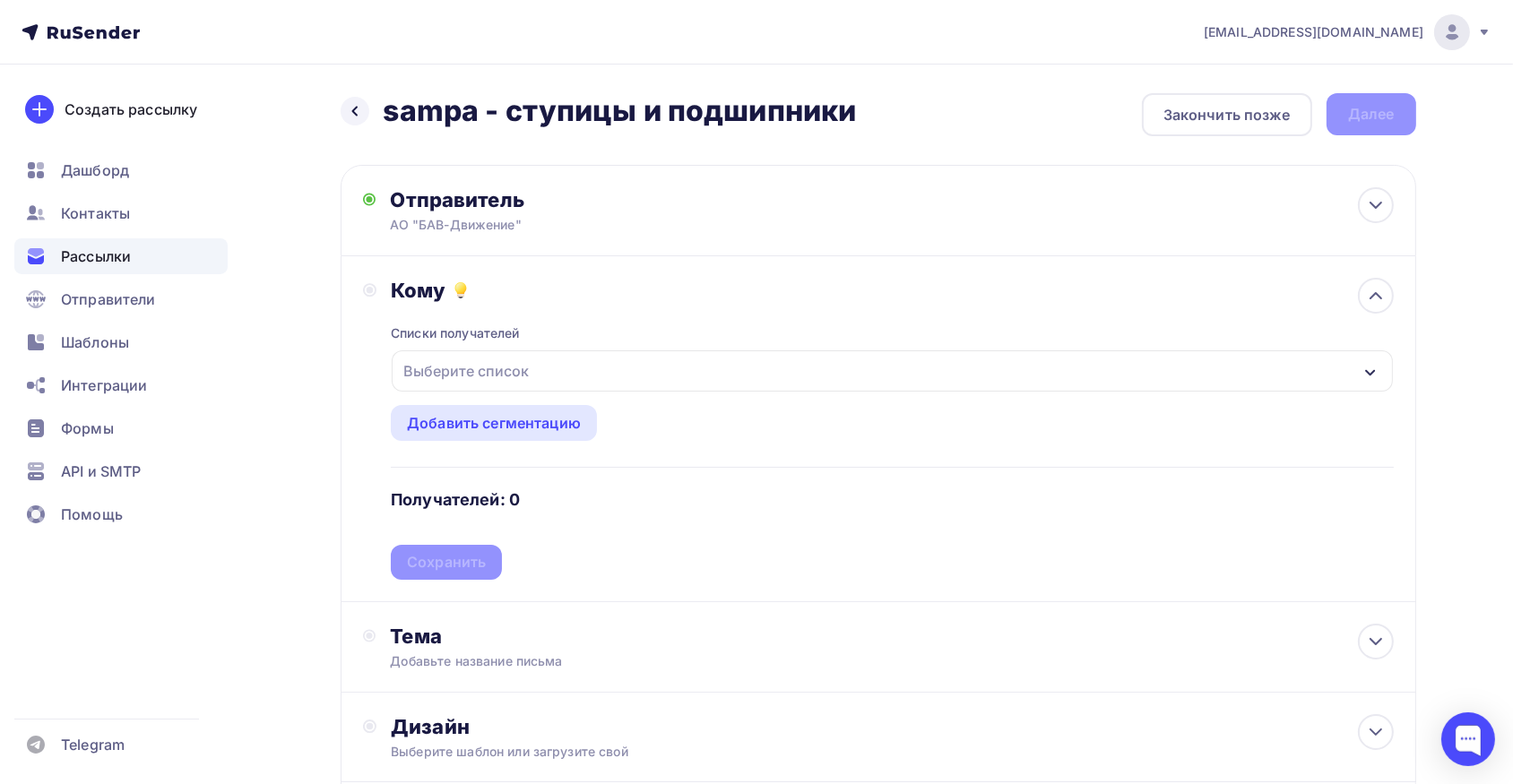
click at [502, 360] on div "Выберите список" at bounding box center [466, 370] width 140 height 32
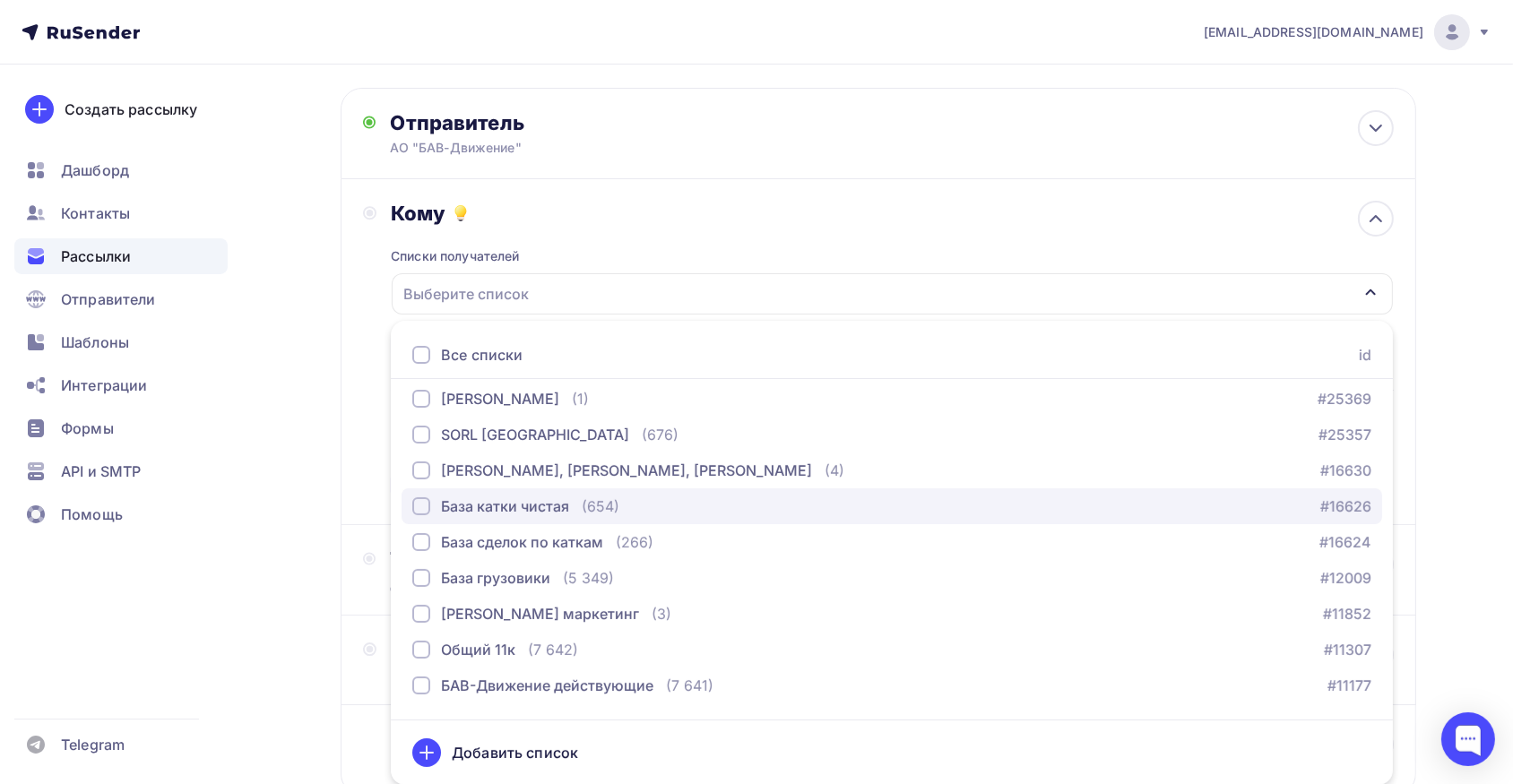
scroll to position [162, 0]
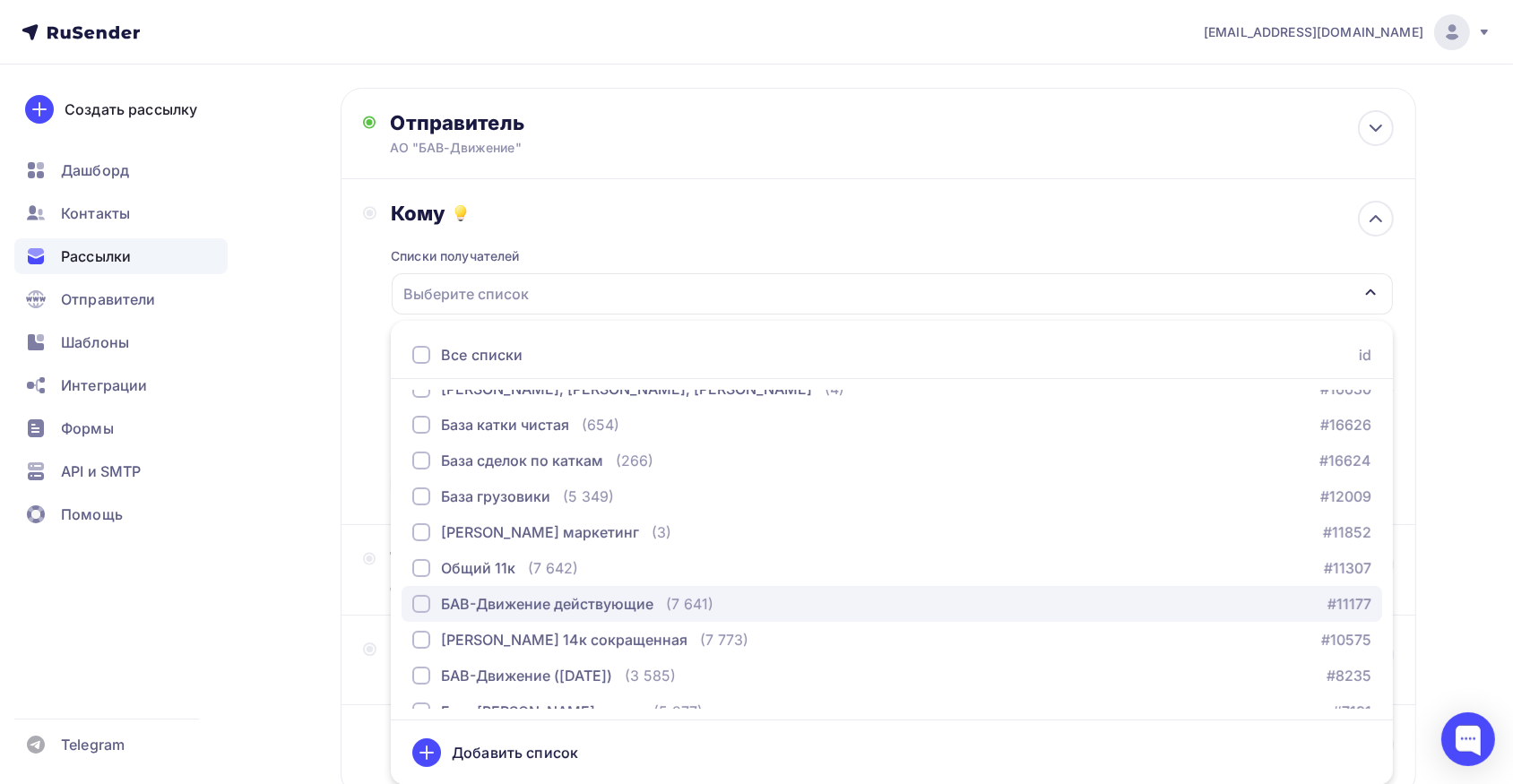
click at [514, 594] on div "БАВ-Движение действующие" at bounding box center [547, 604] width 212 height 21
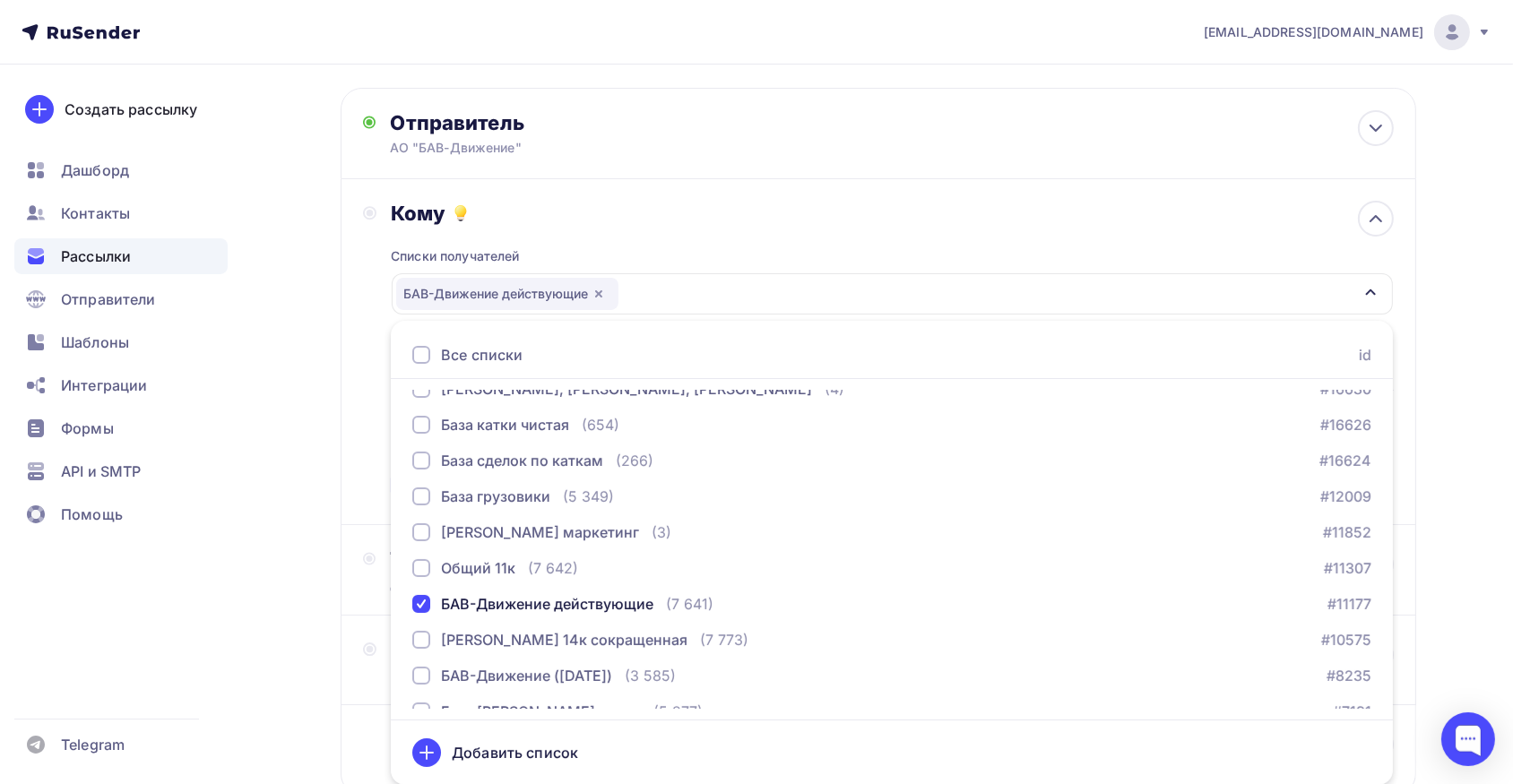
click at [364, 479] on div "Кому Списки получателей БАВ-Движение действующие Все списки id 2 ГИС/Яндекс Цен…" at bounding box center [878, 351] width 1030 height 302
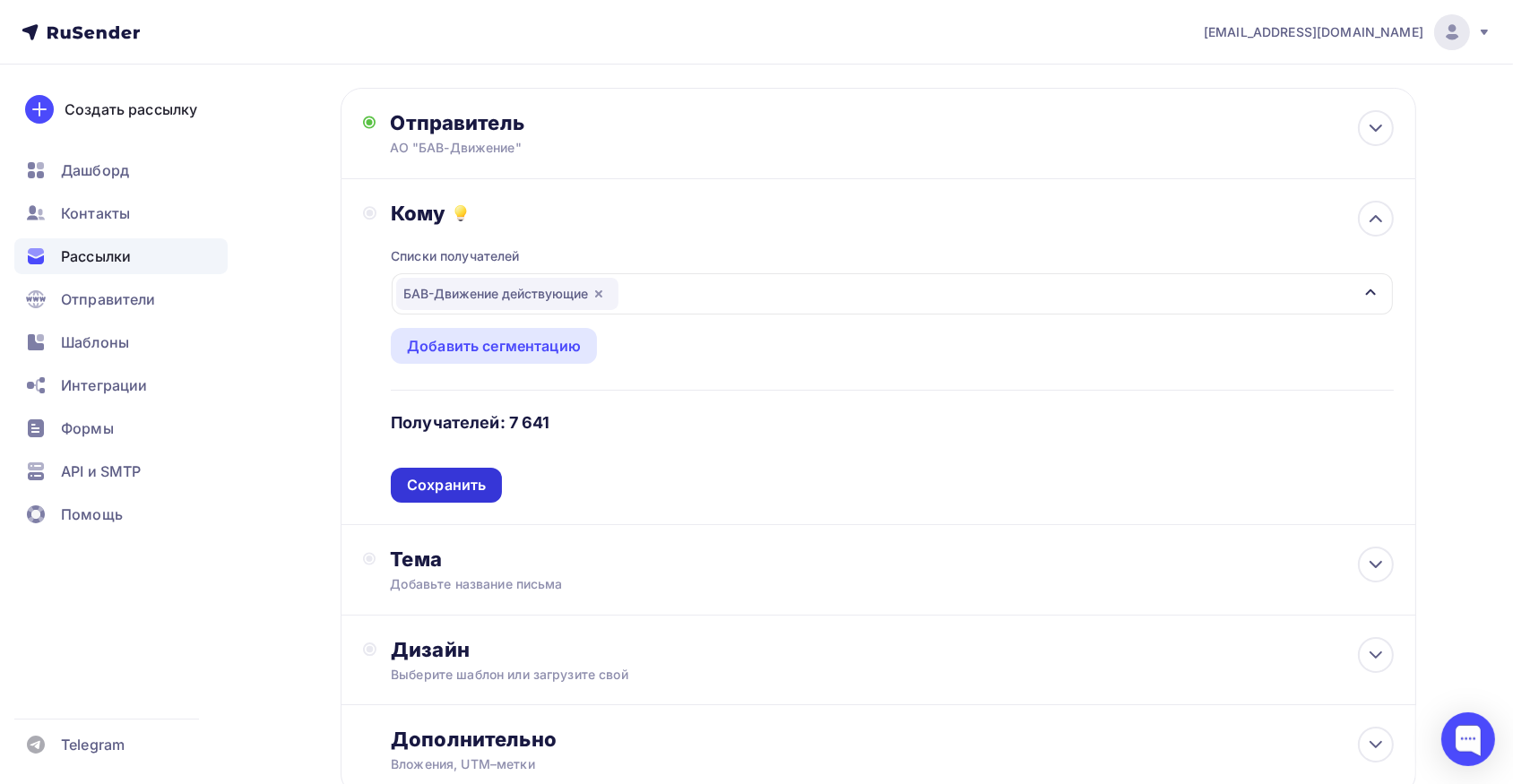
click at [448, 482] on div "Сохранить" at bounding box center [446, 484] width 79 height 21
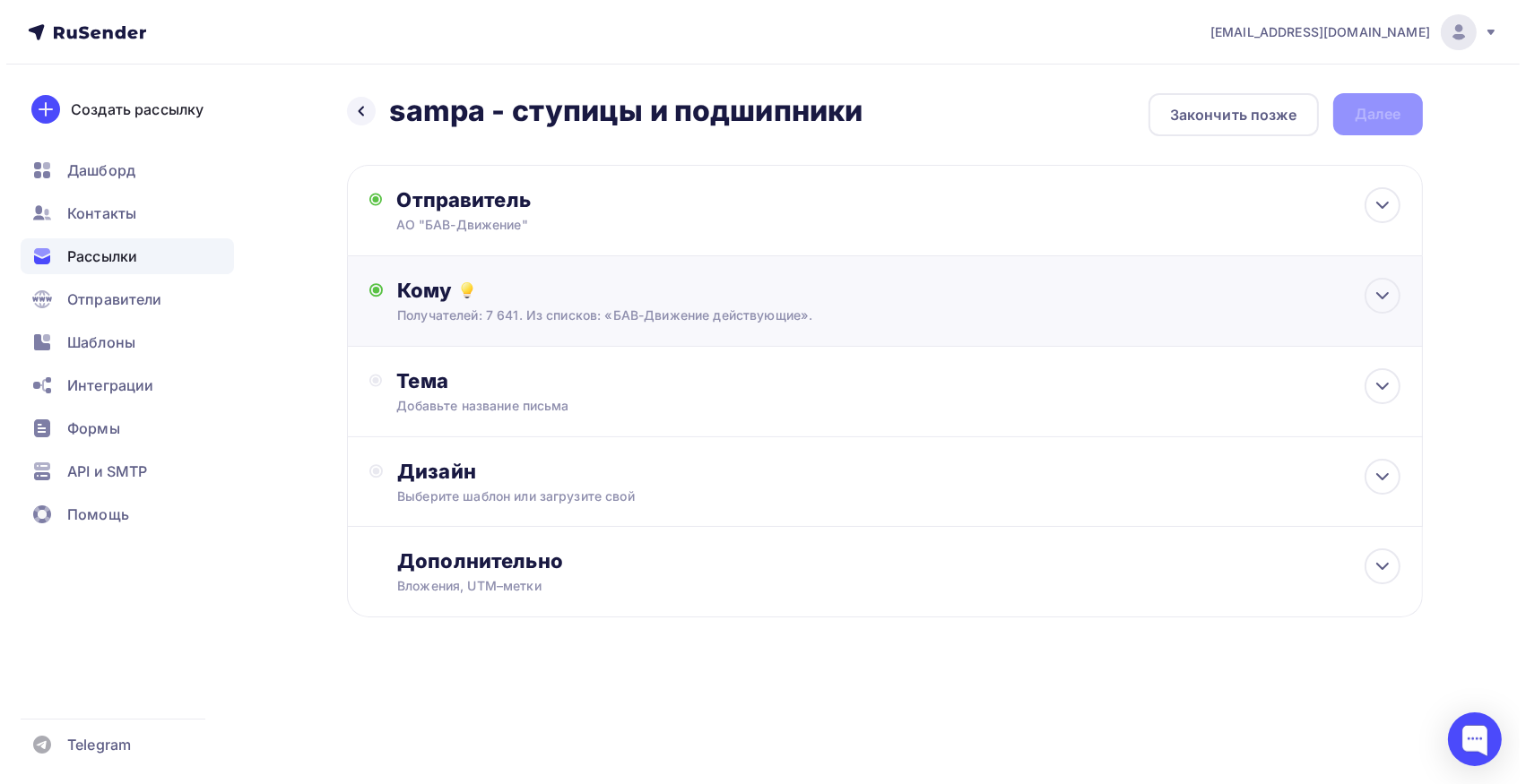
scroll to position [0, 0]
click at [457, 397] on div "Добавьте название письма" at bounding box center [556, 406] width 319 height 18
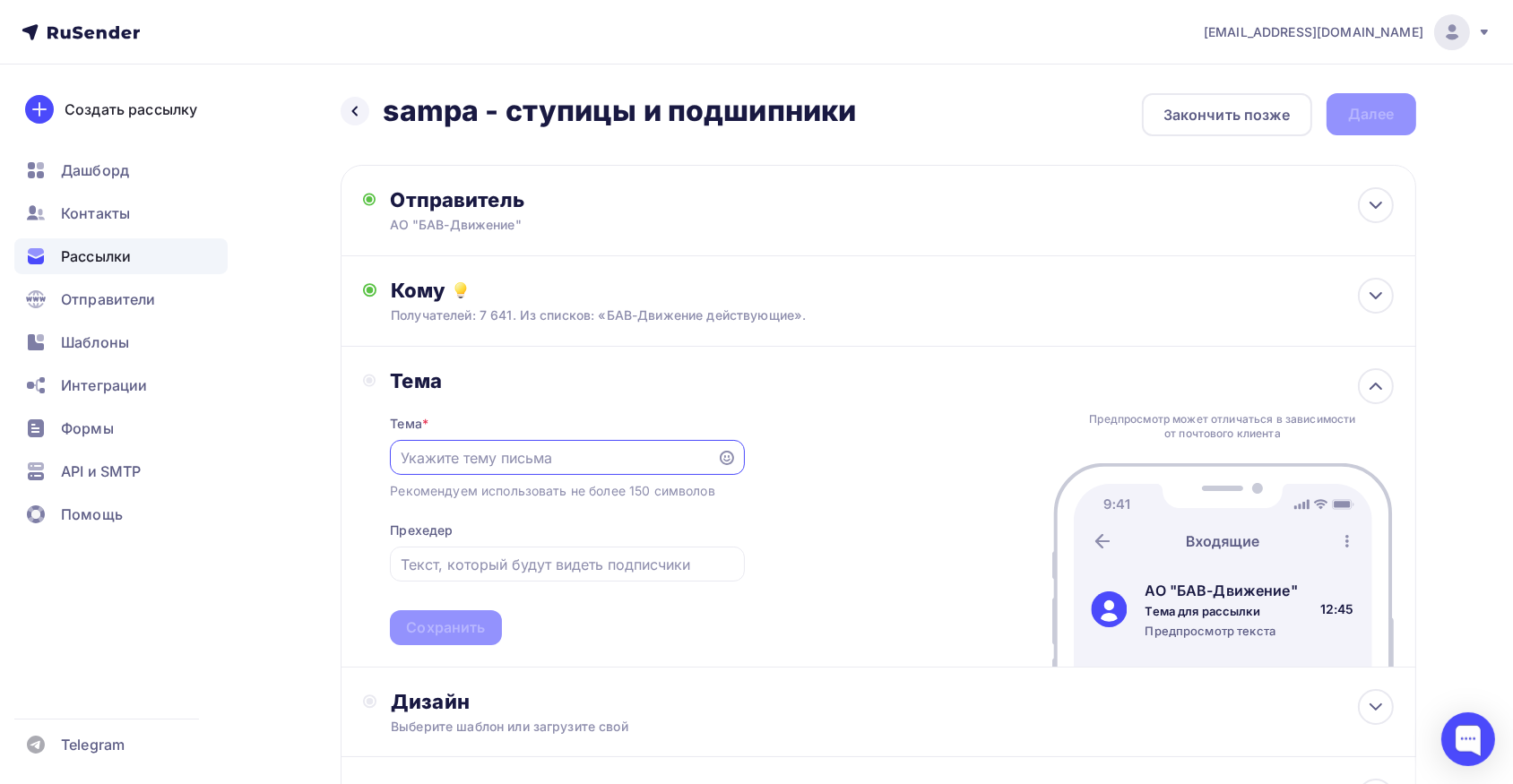
click at [438, 463] on input "text" at bounding box center [554, 458] width 307 height 21
paste input "СТУПИЦЫ И ПОДШИПНИКИ SAMPA - на специальных условиях!"
type input "СТУПИЦЫ И ПОДШИПНИКИ SAMPA - на специальных условиях!"
click at [501, 565] on input "text" at bounding box center [567, 564] width 333 height 21
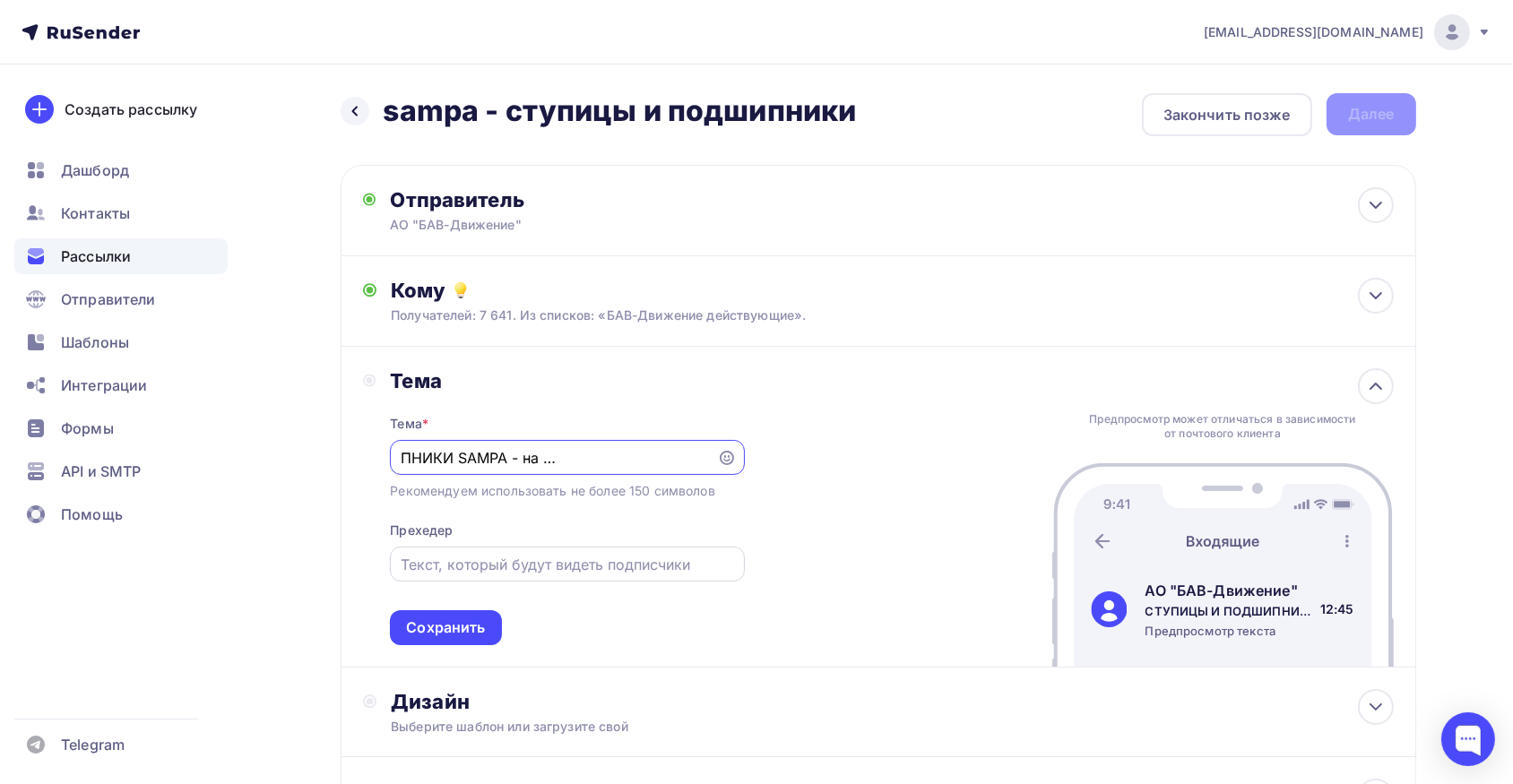
scroll to position [0, 0]
click at [517, 561] on input "text" at bounding box center [567, 564] width 333 height 21
paste input "Фестиваль выгодных цен Sampa Days набирает обороты!"
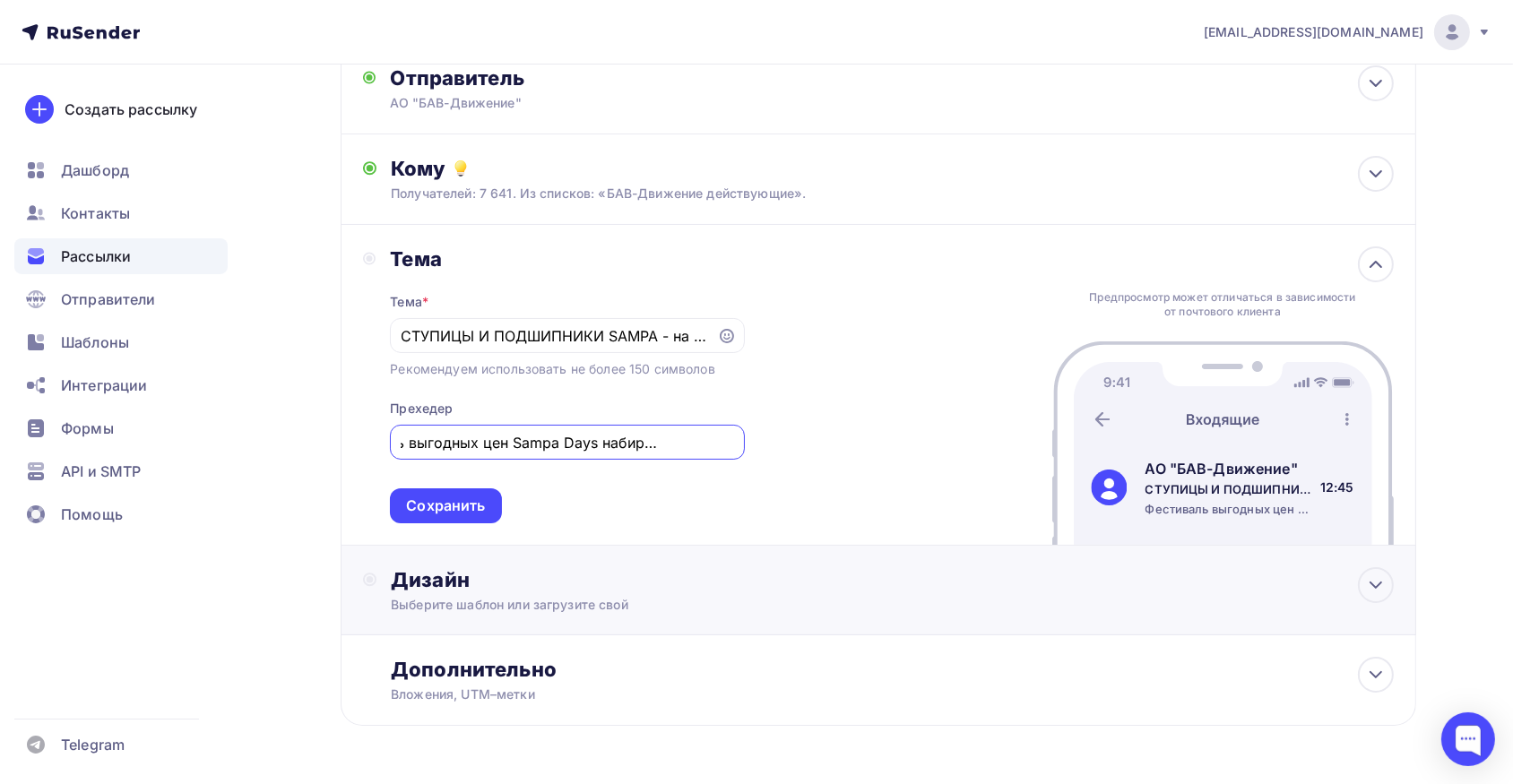
scroll to position [162, 0]
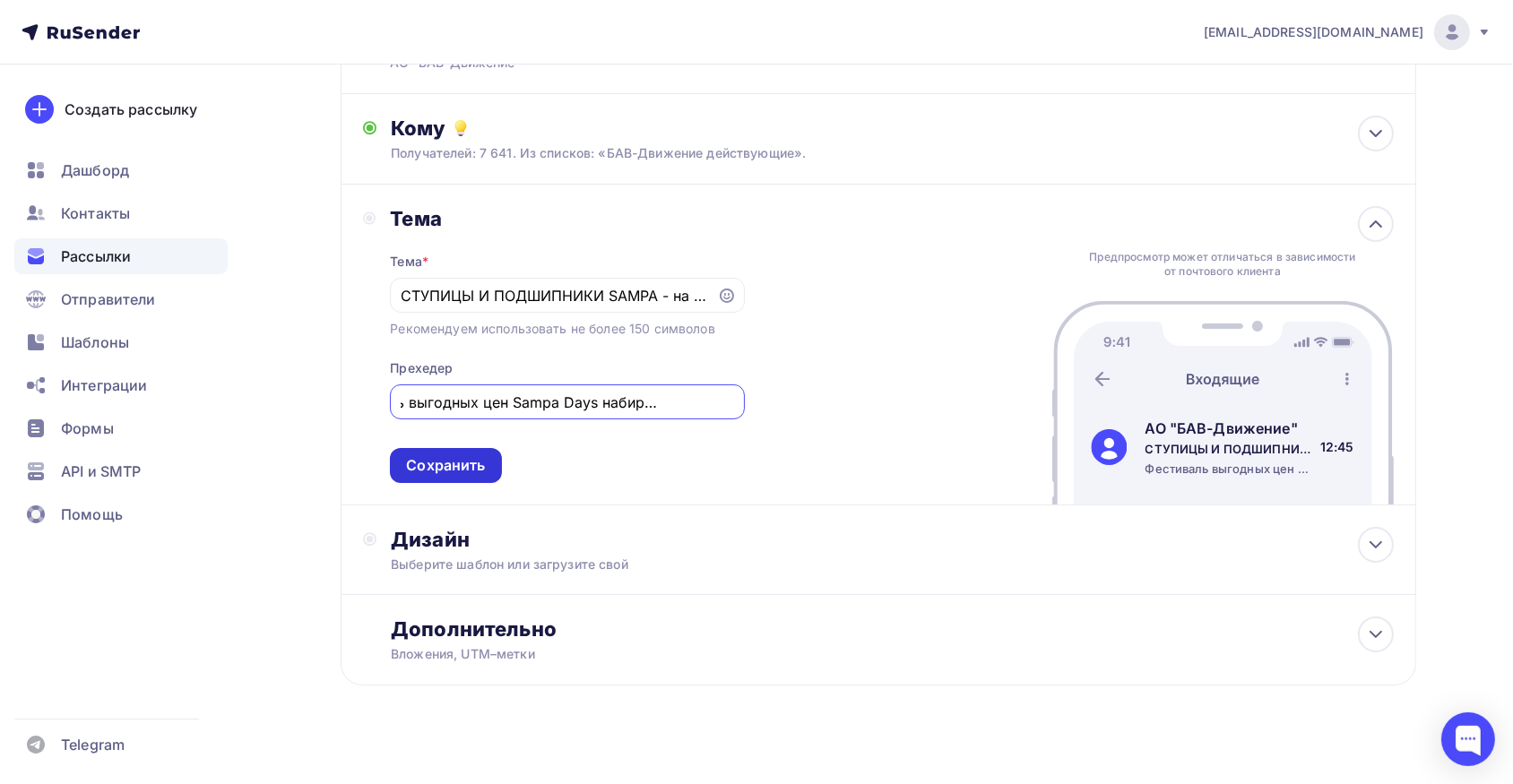
type input "Фестиваль выгодных цен Sampa Days набирает обороты!"
click at [463, 456] on div "Сохранить" at bounding box center [445, 465] width 79 height 21
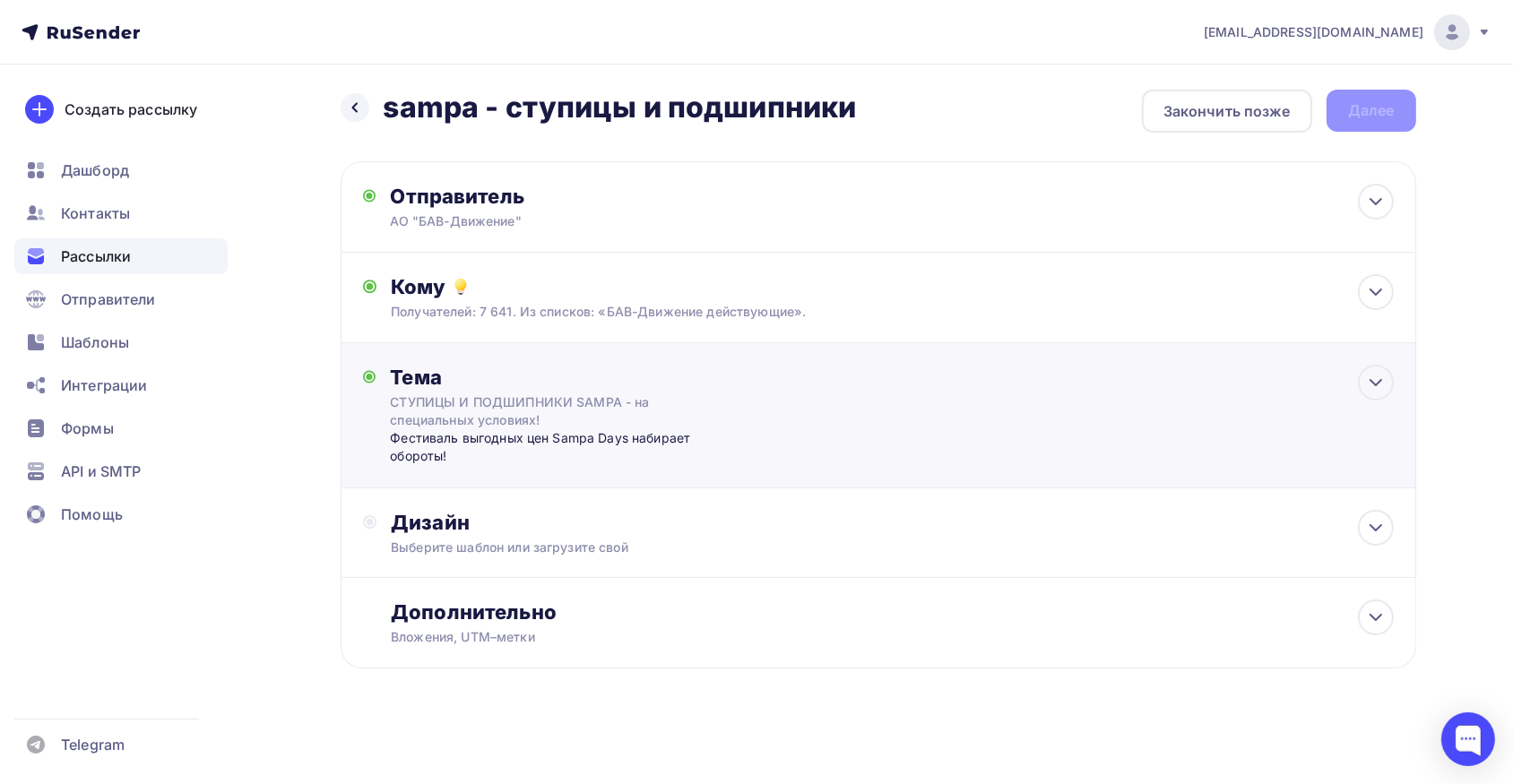
scroll to position [2, 0]
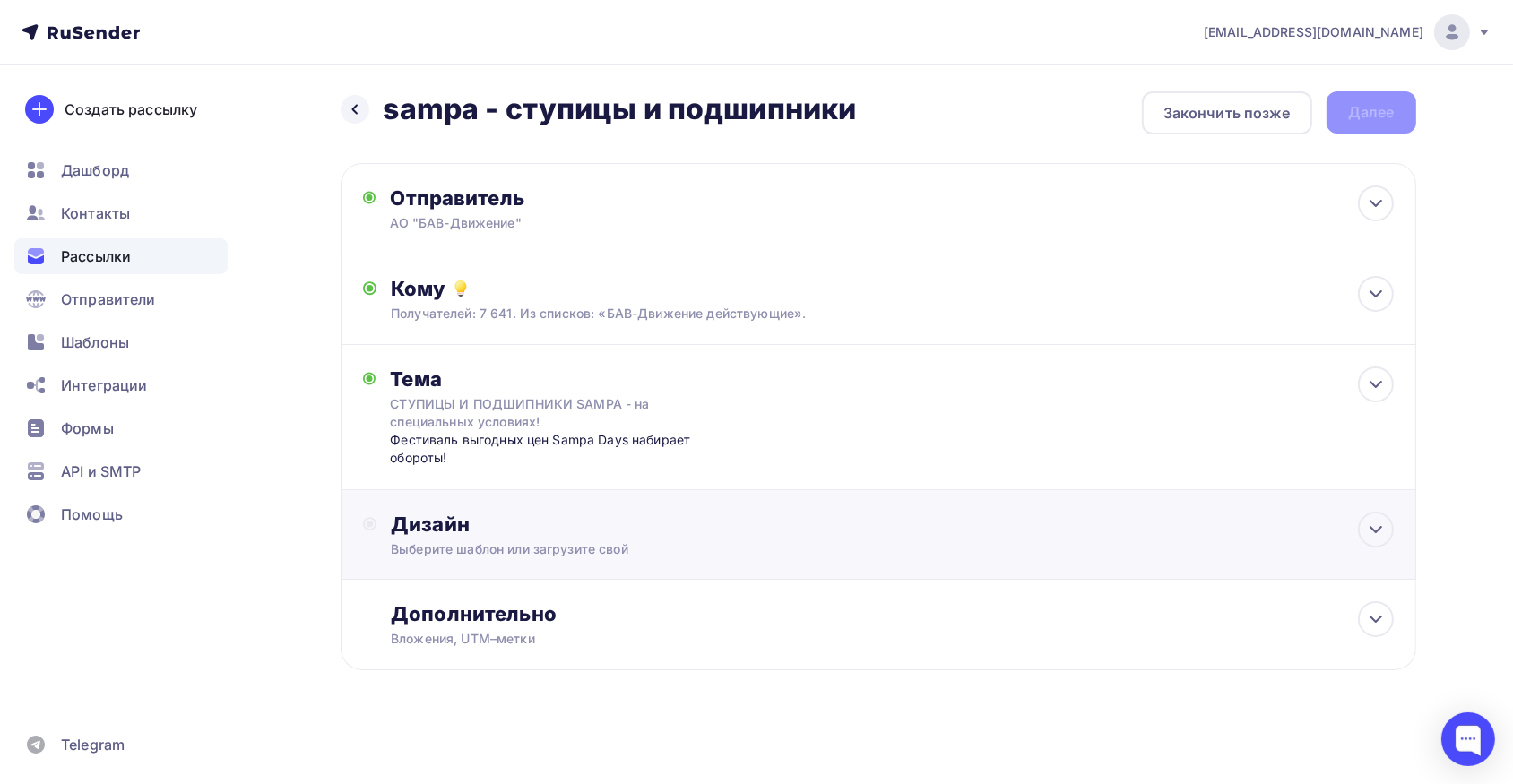
click at [460, 541] on div "Выберите шаблон или загрузите свой" at bounding box center [842, 549] width 903 height 18
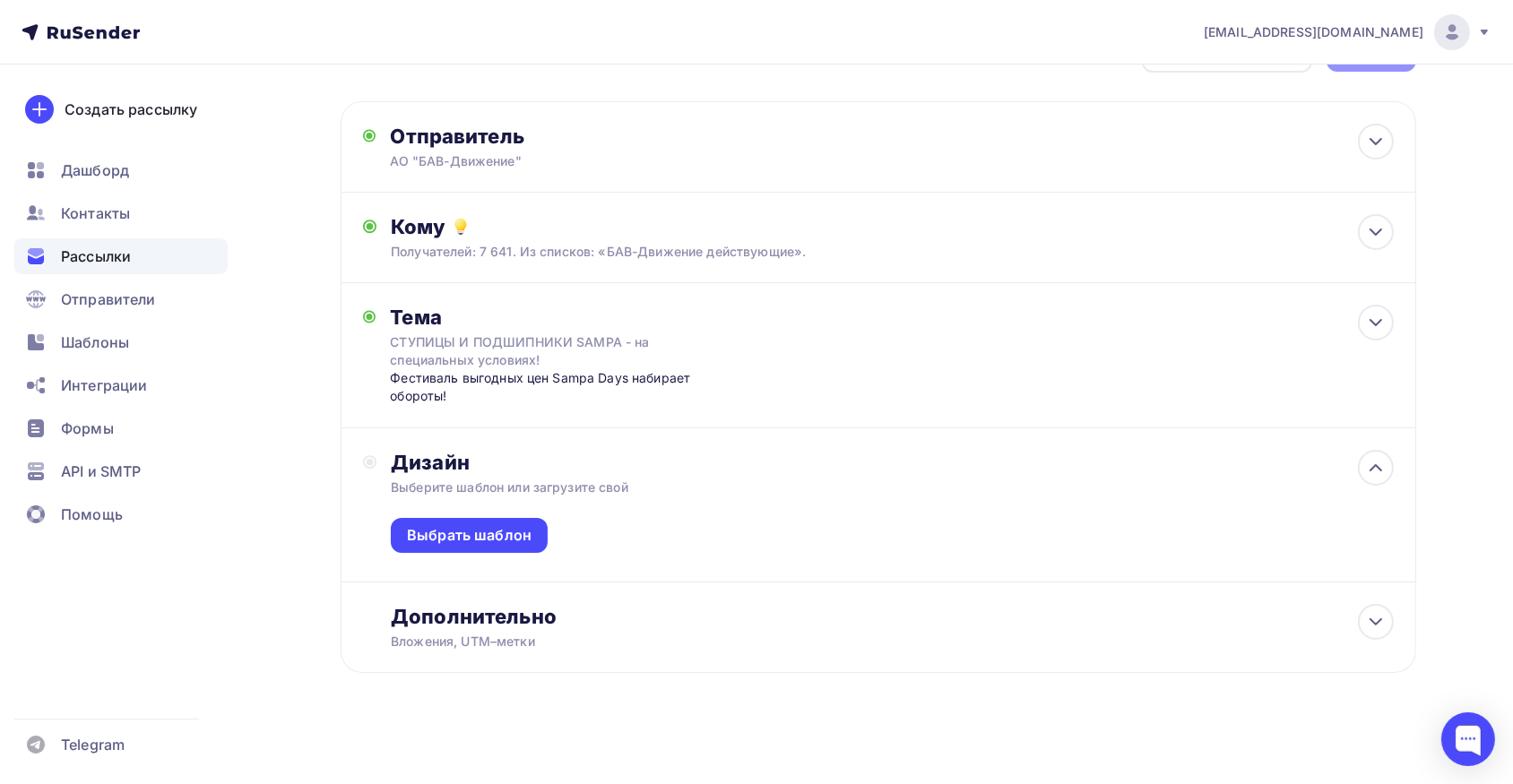
scroll to position [66, 0]
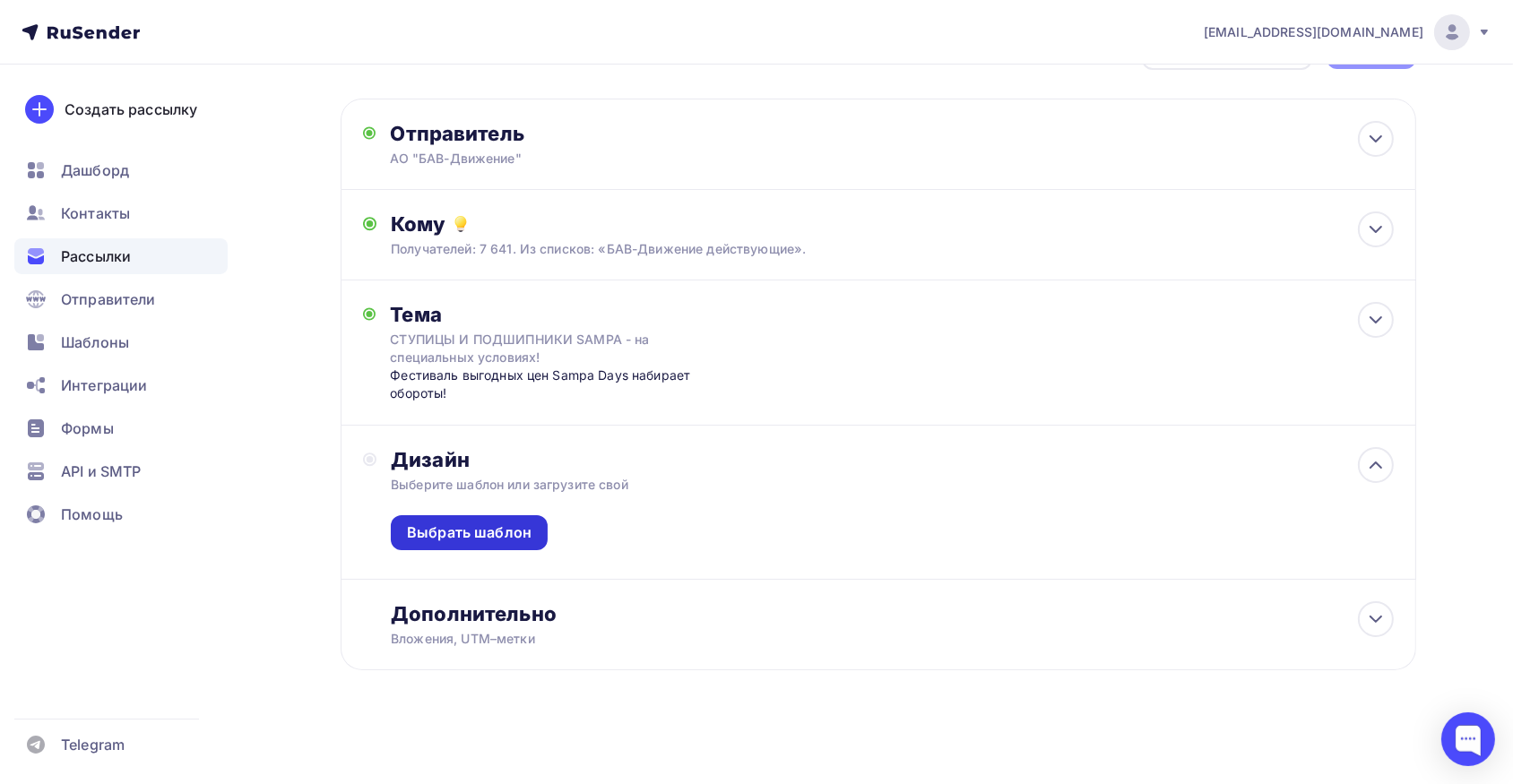
click at [459, 522] on div "Выбрать шаблон" at bounding box center [470, 532] width 125 height 21
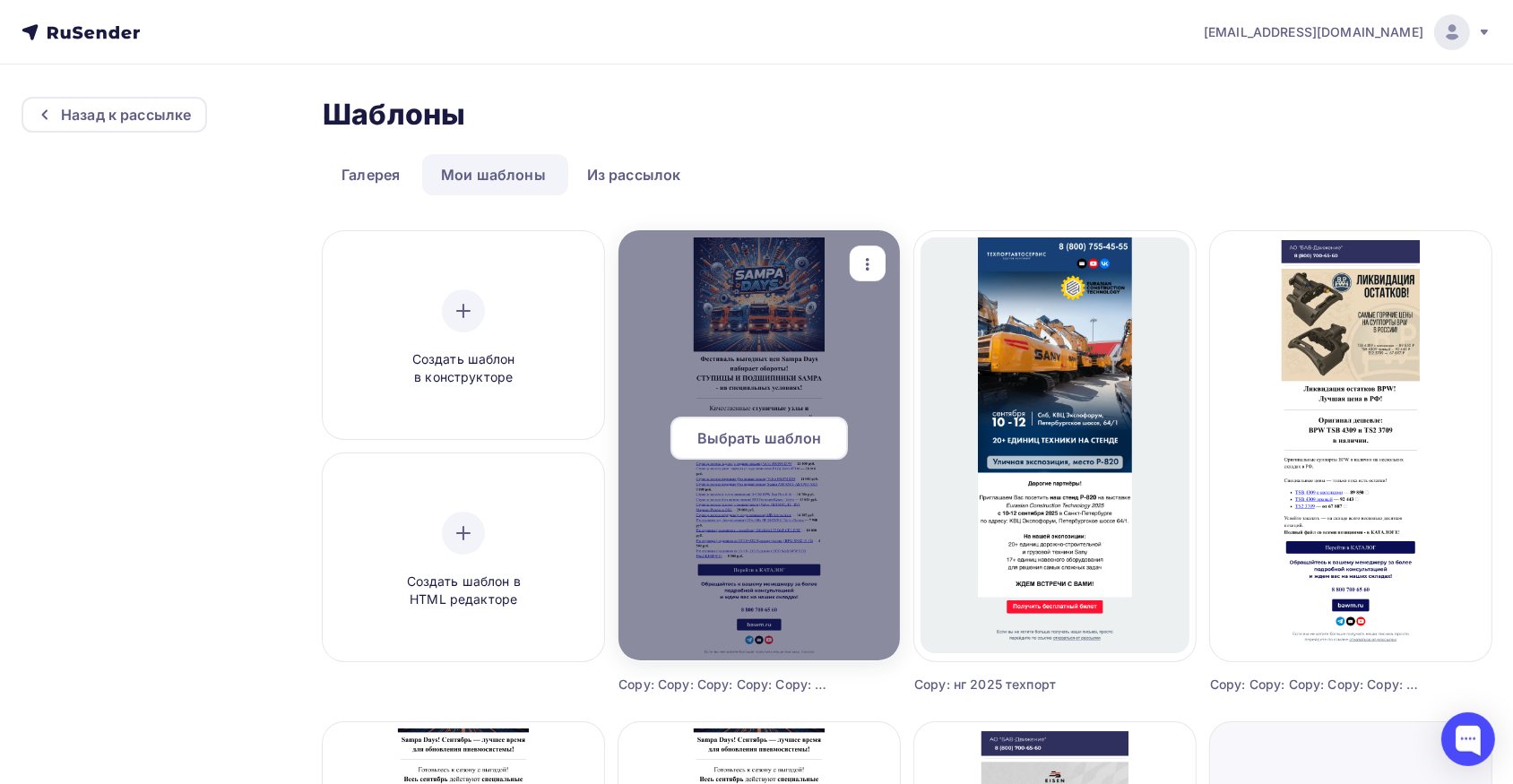
click at [717, 428] on span "Выбрать шаблон" at bounding box center [760, 438] width 125 height 21
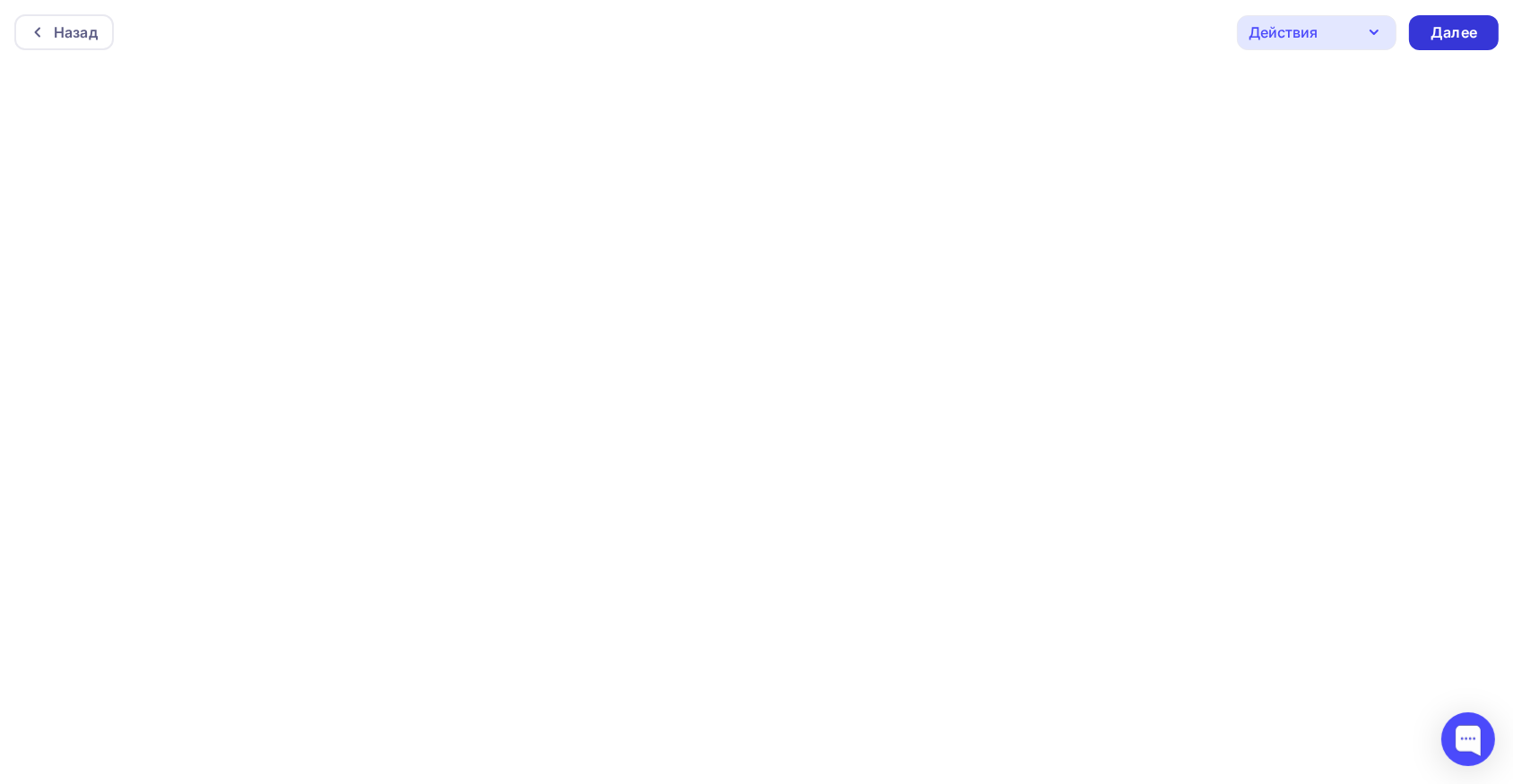
click at [1447, 33] on div "Далее" at bounding box center [1454, 32] width 47 height 21
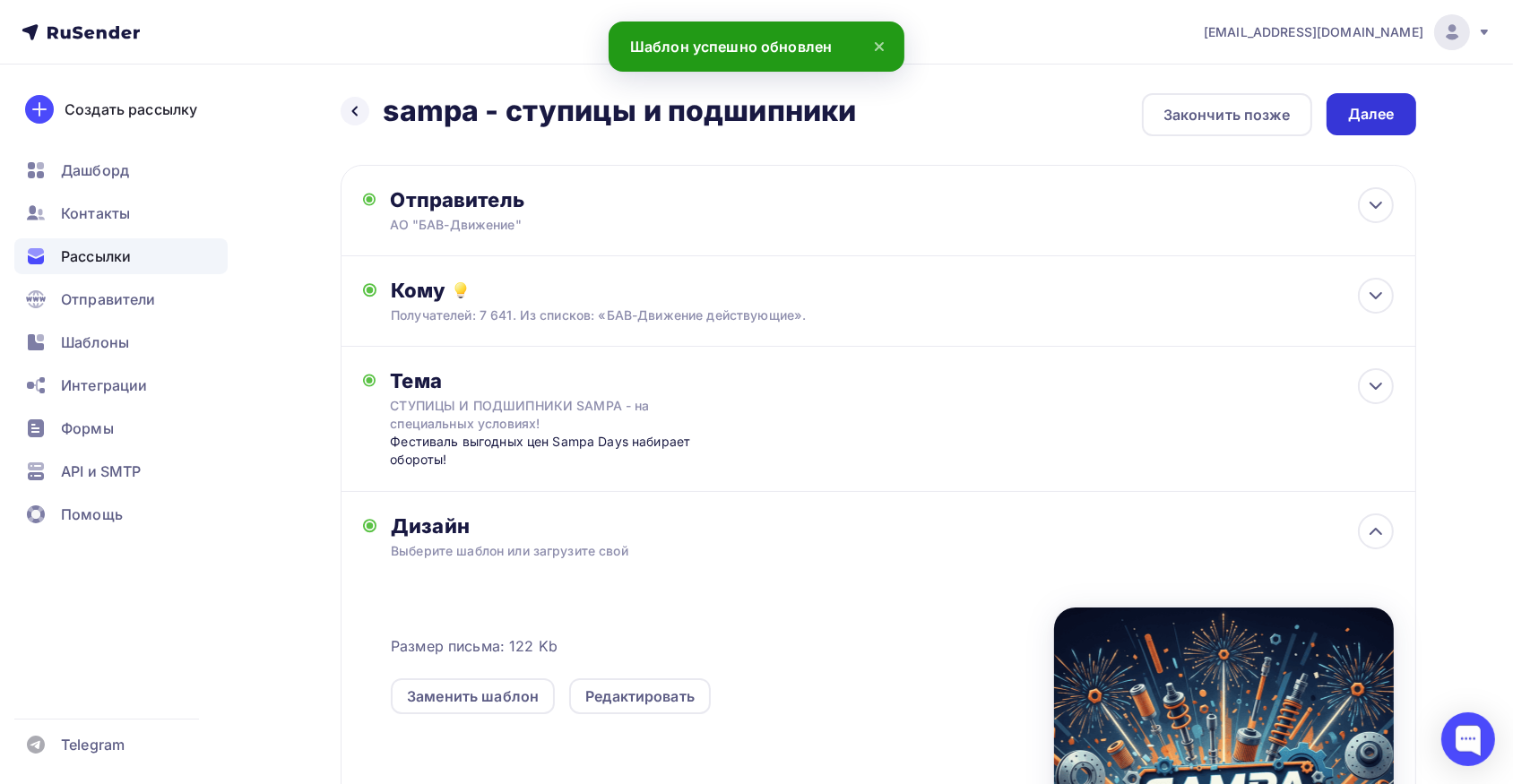
click at [1361, 100] on div "Далее" at bounding box center [1371, 113] width 90 height 42
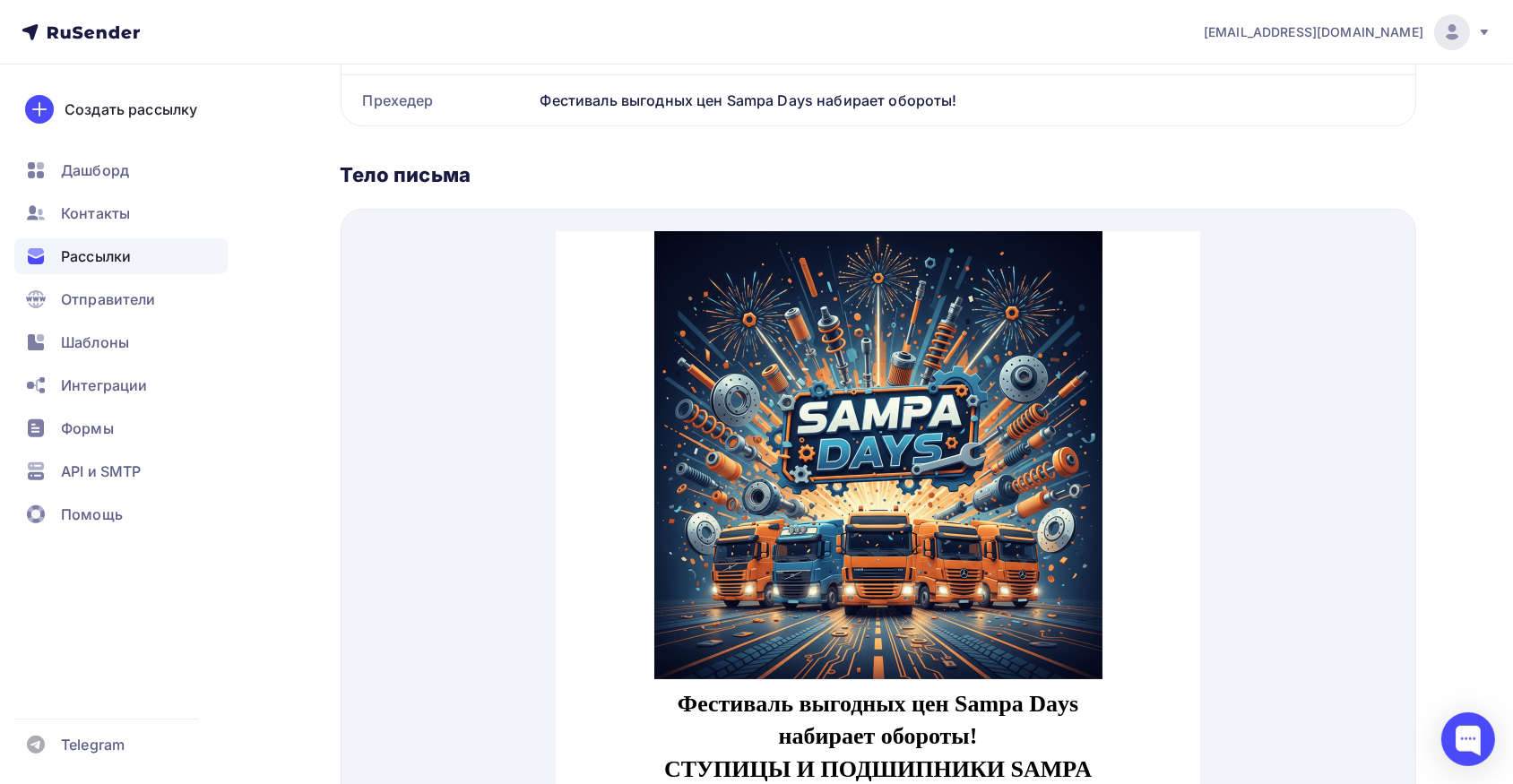
click at [781, 513] on img at bounding box center [878, 433] width 448 height 448
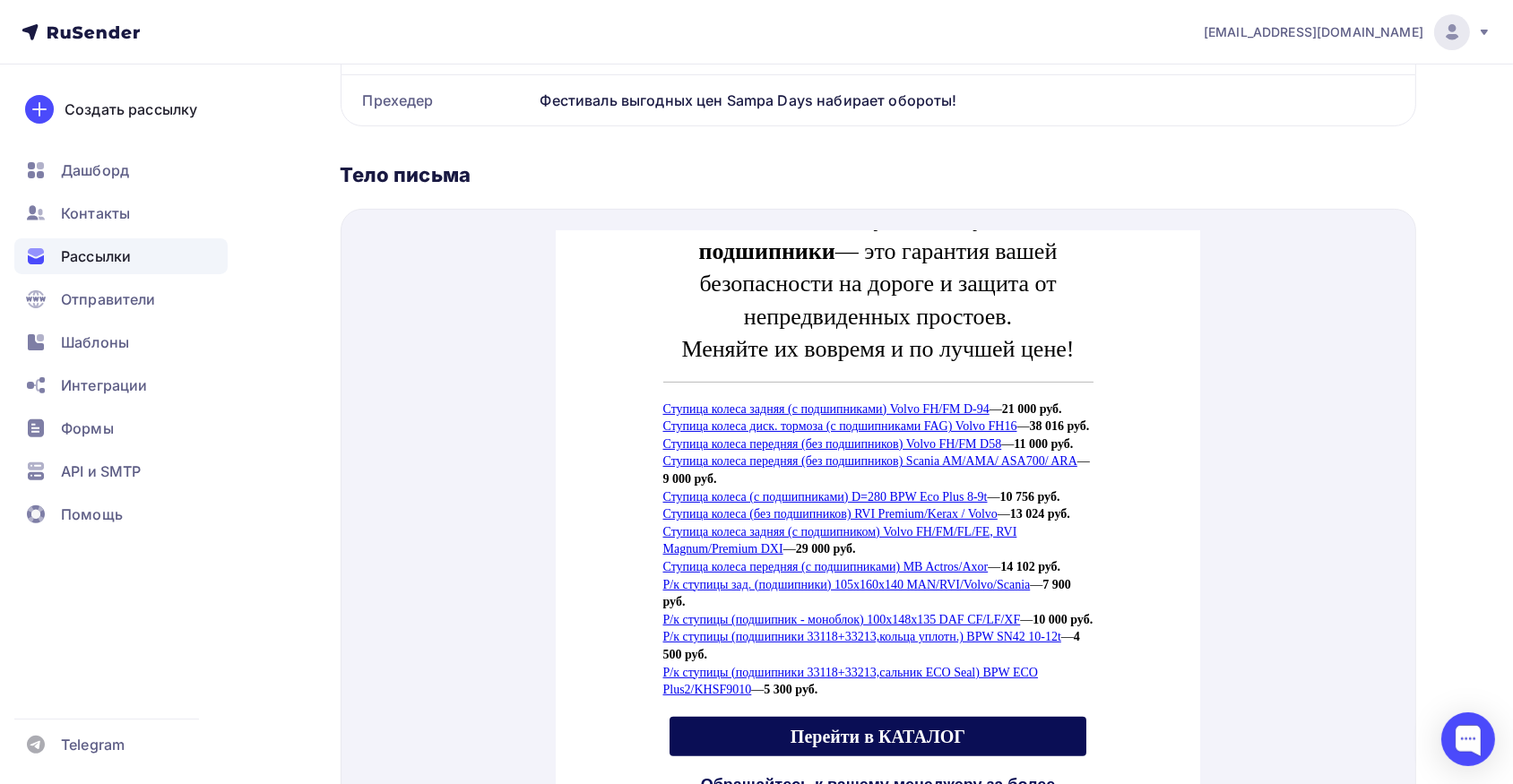
scroll to position [814, 0]
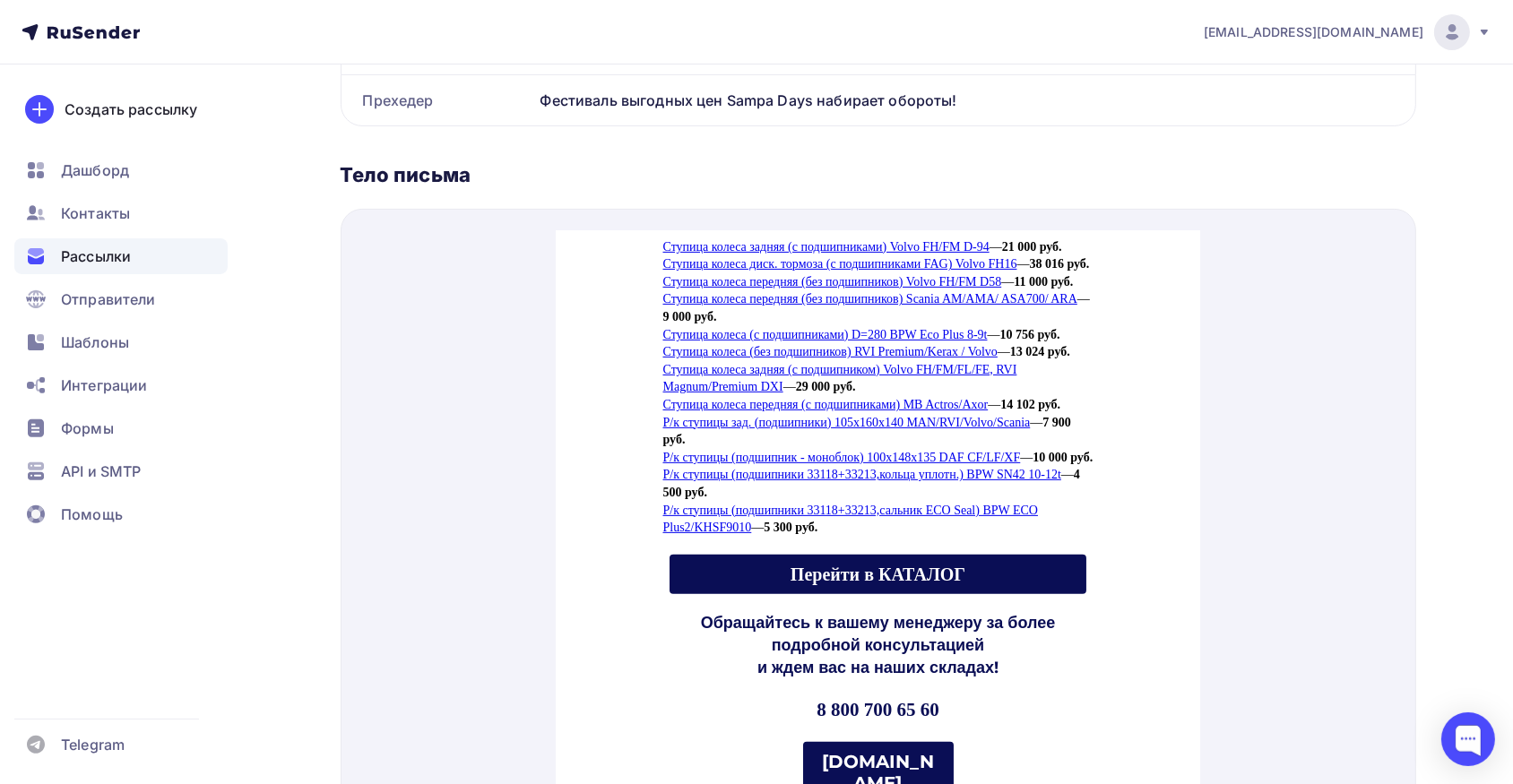
click at [823, 442] on link "Р/к ступицы (подшипник - моноблок) 100x148x135 DAF CF/LF/XF" at bounding box center [842, 436] width 357 height 14
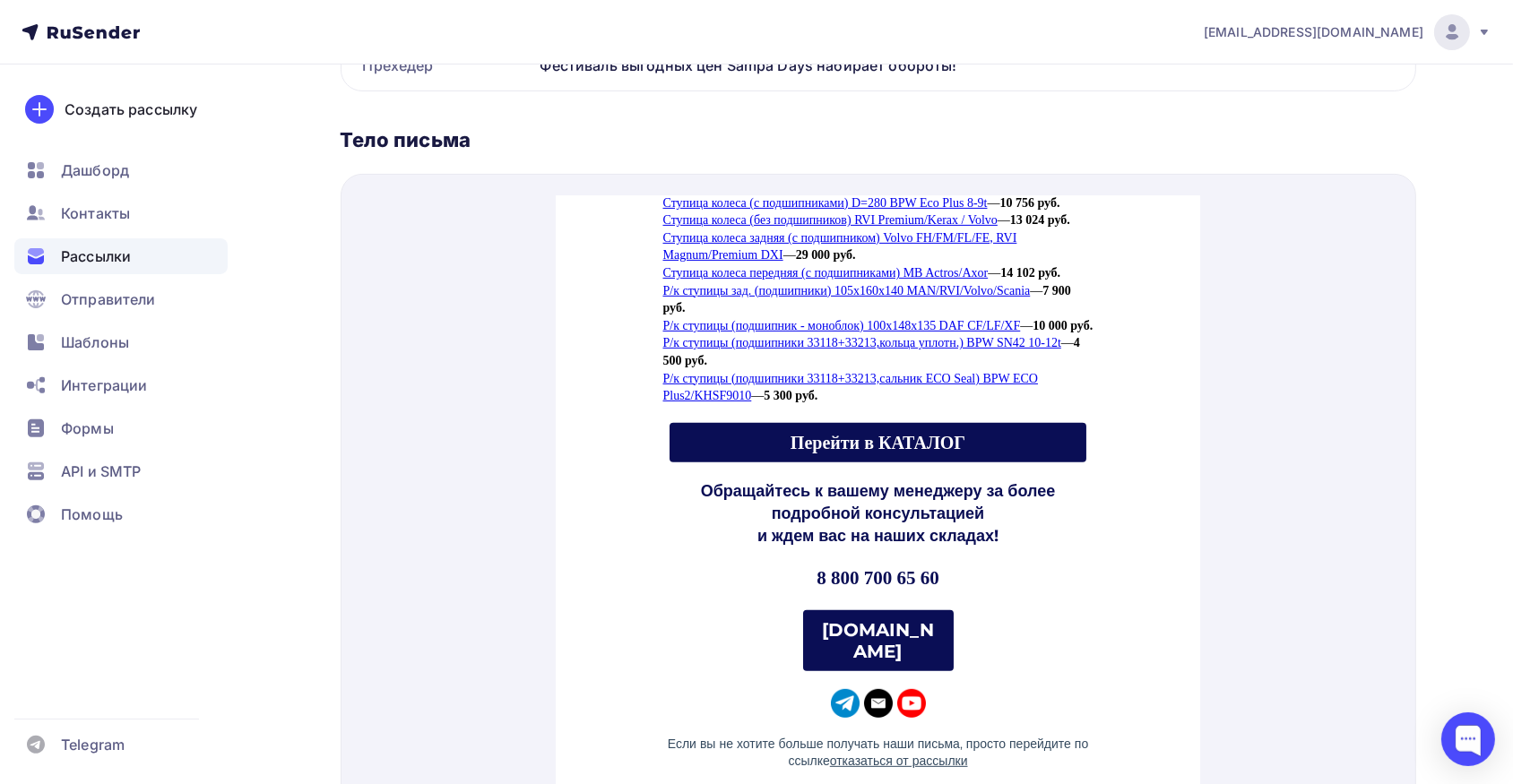
scroll to position [924, 0]
click at [863, 431] on span "Перейти в КАТАЛОГ" at bounding box center [877, 421] width 175 height 20
click at [826, 627] on span "[DOMAIN_NAME]" at bounding box center [878, 619] width 150 height 61
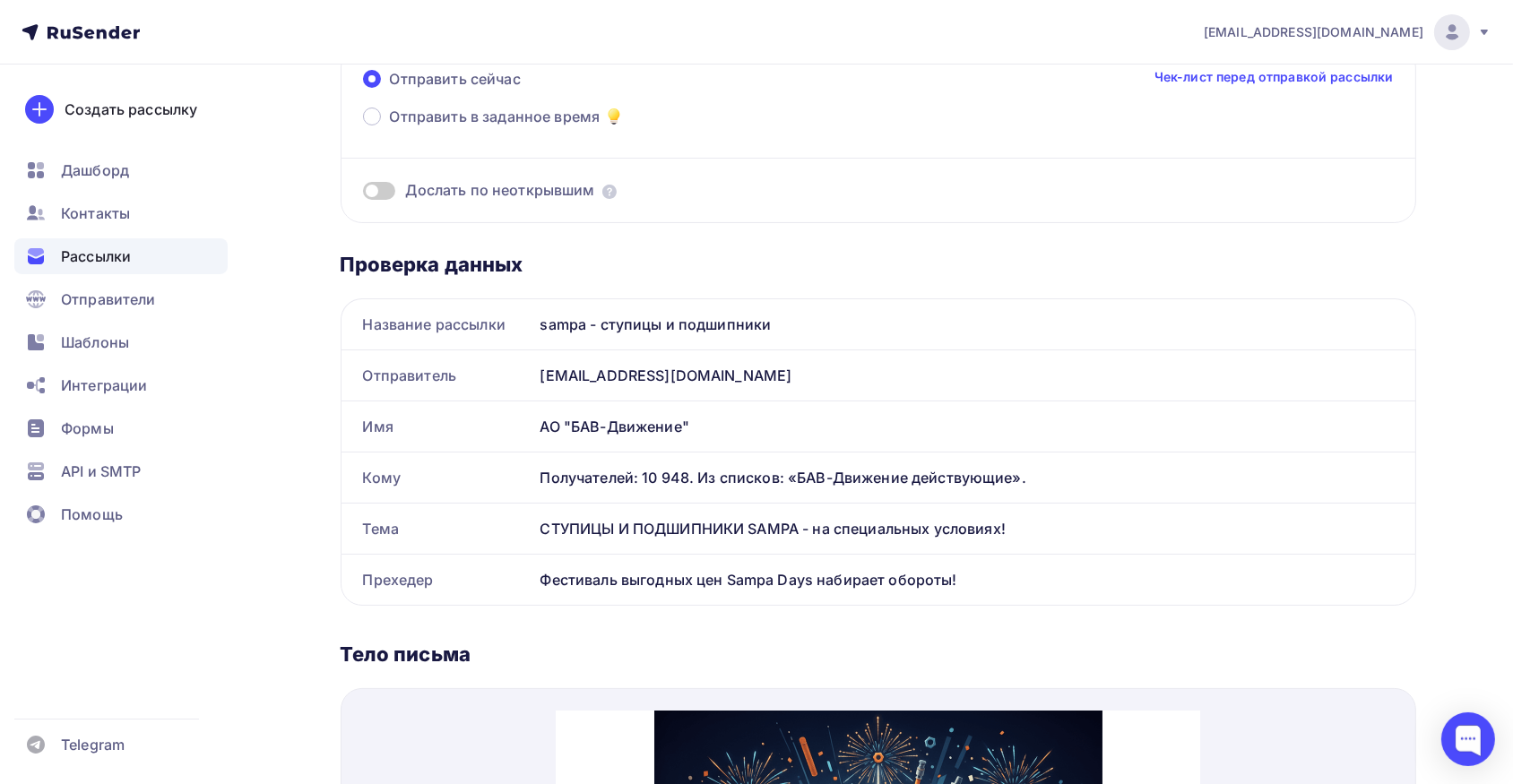
scroll to position [0, 0]
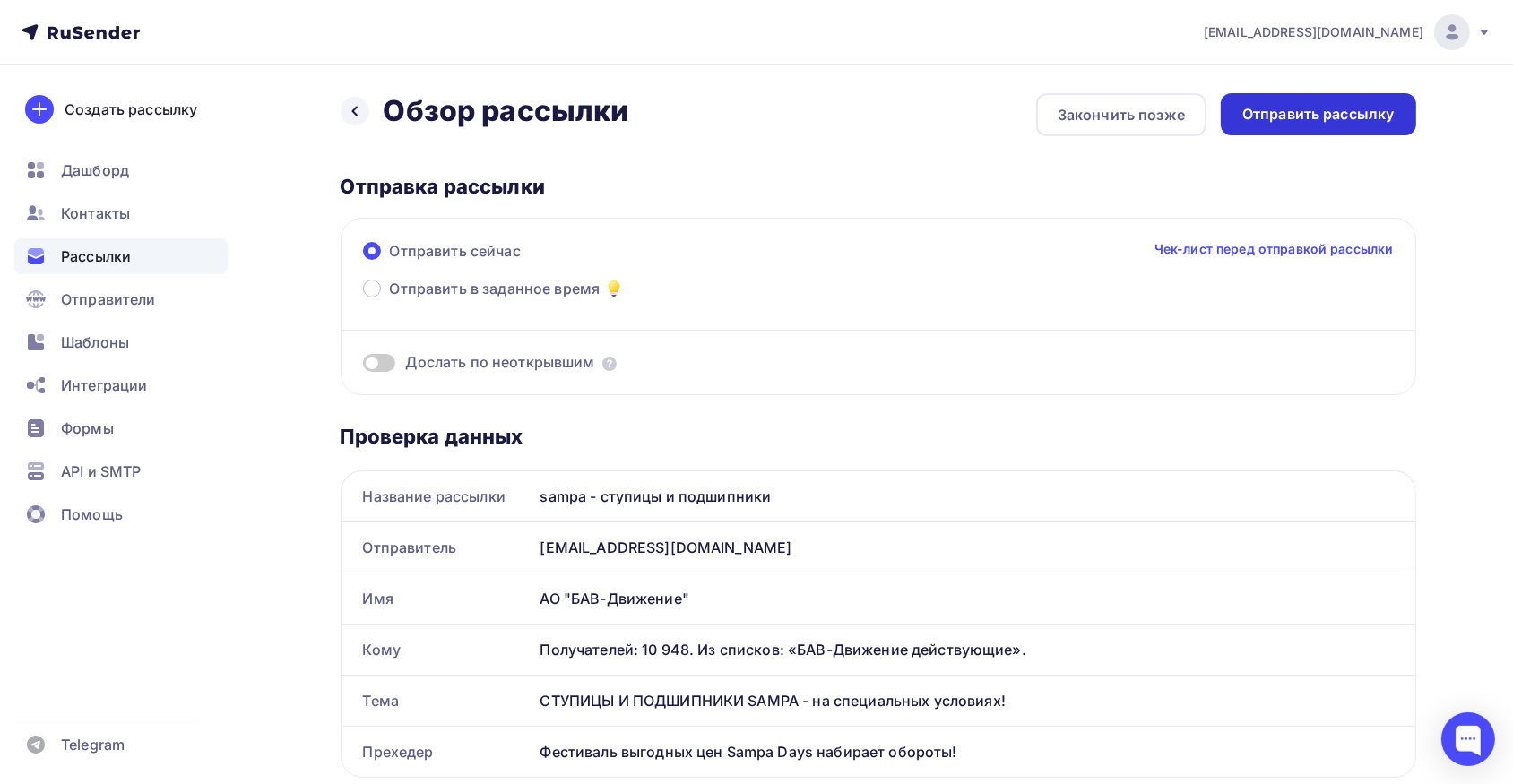
click at [1346, 114] on div "Отправить рассылку" at bounding box center [1319, 113] width 152 height 21
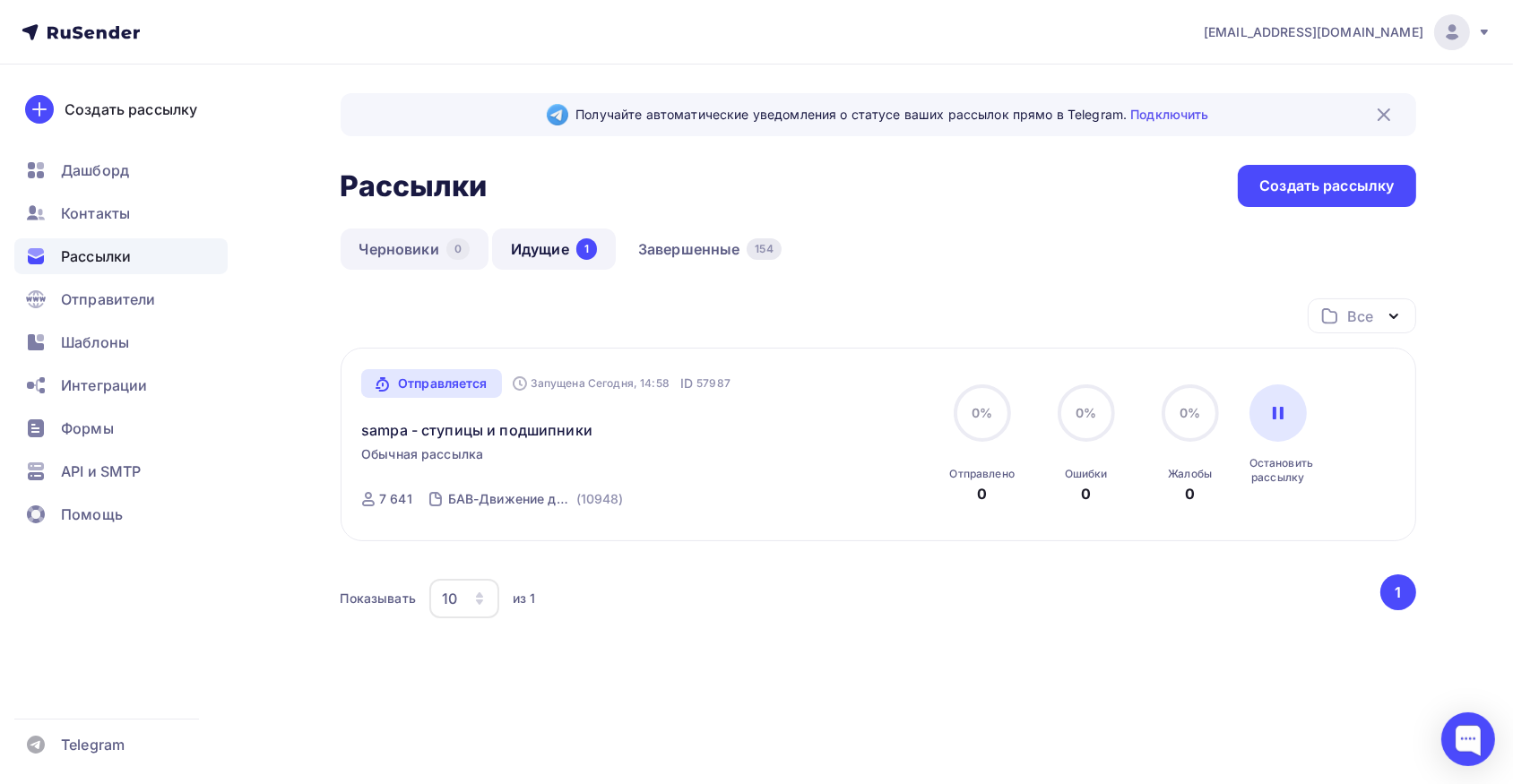
click at [445, 256] on link "Черновики 0" at bounding box center [414, 249] width 147 height 41
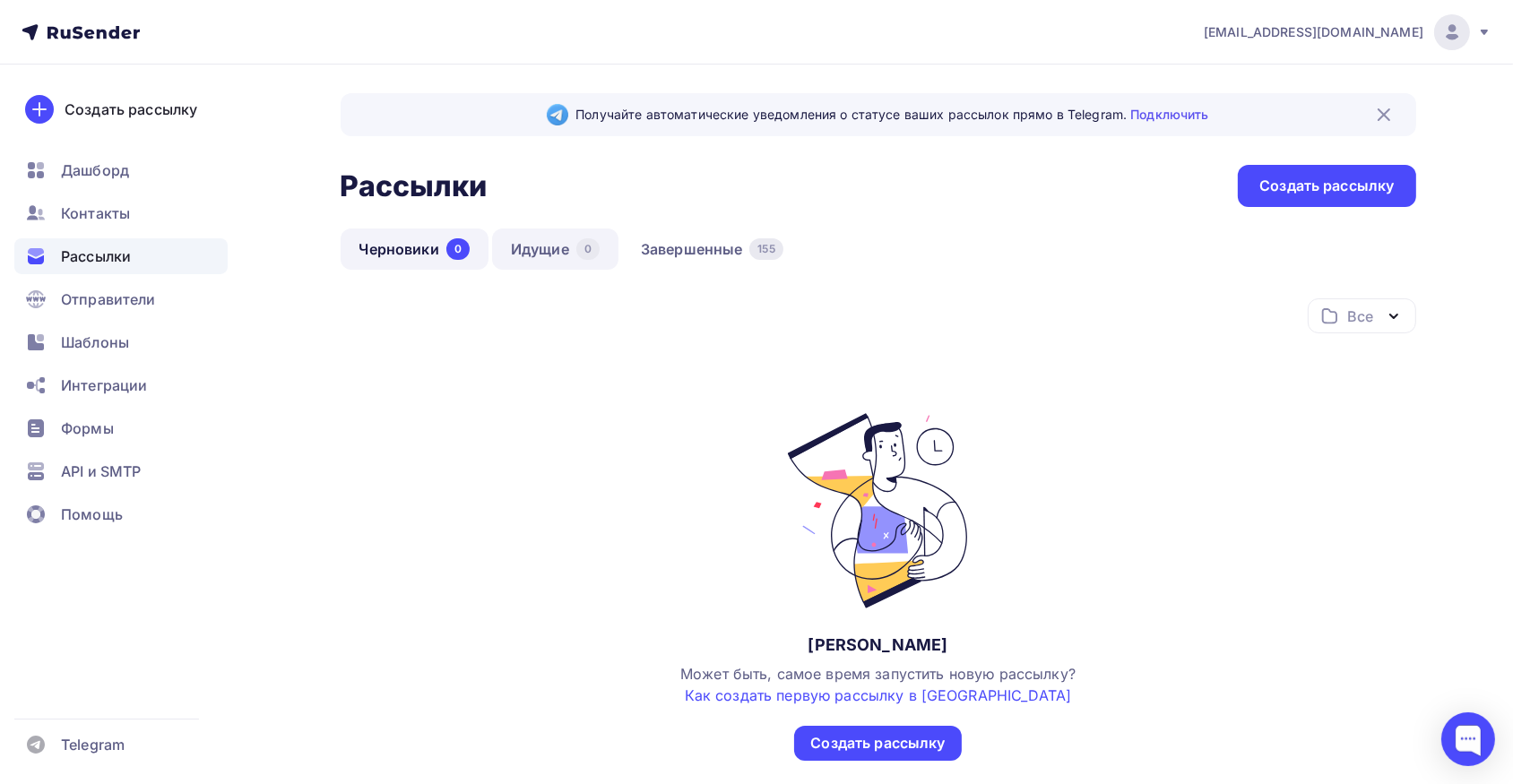
click at [577, 251] on div "0" at bounding box center [588, 249] width 23 height 21
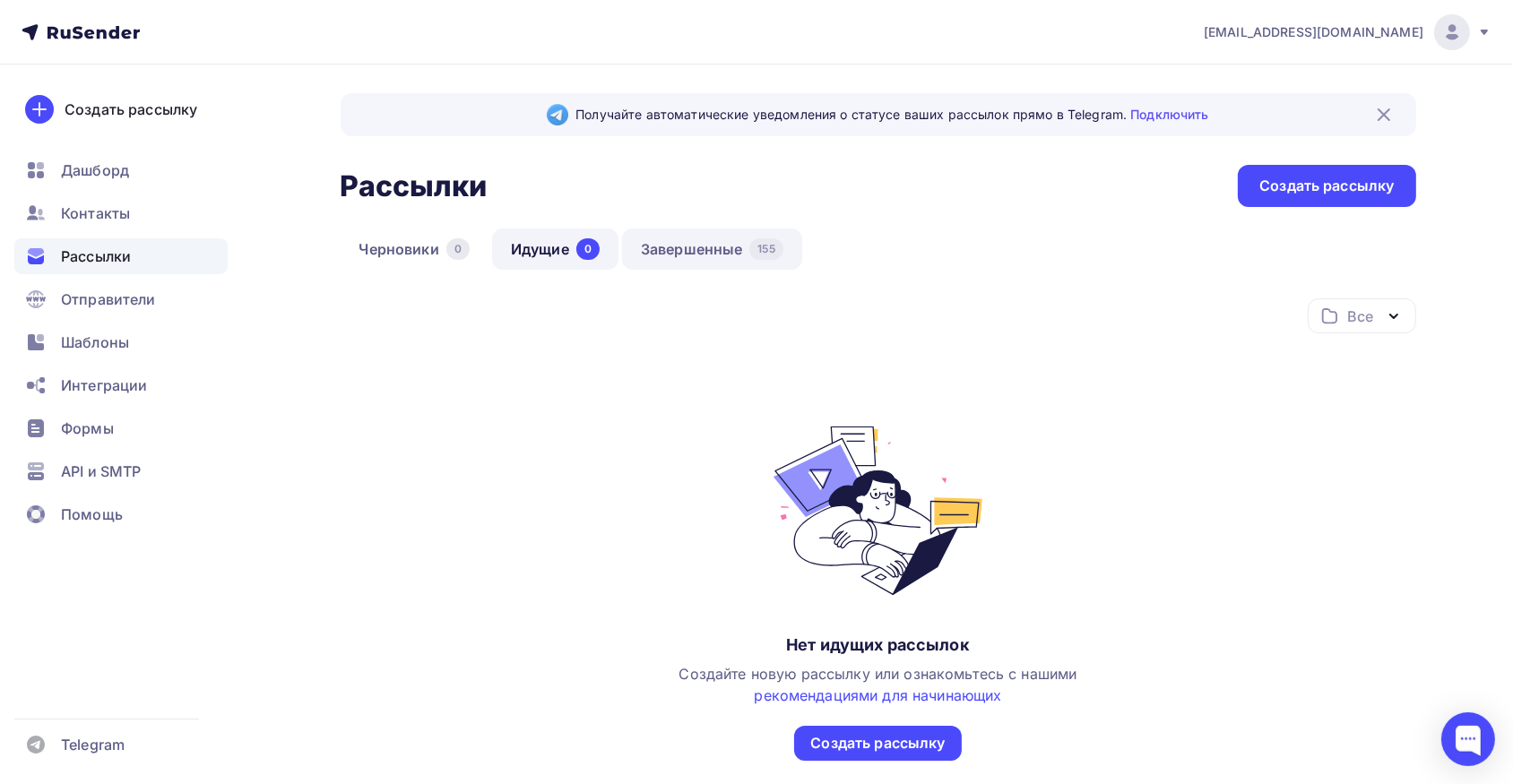
click at [678, 251] on link "Завершенные 155" at bounding box center [712, 249] width 180 height 41
